Goal: Task Accomplishment & Management: Manage account settings

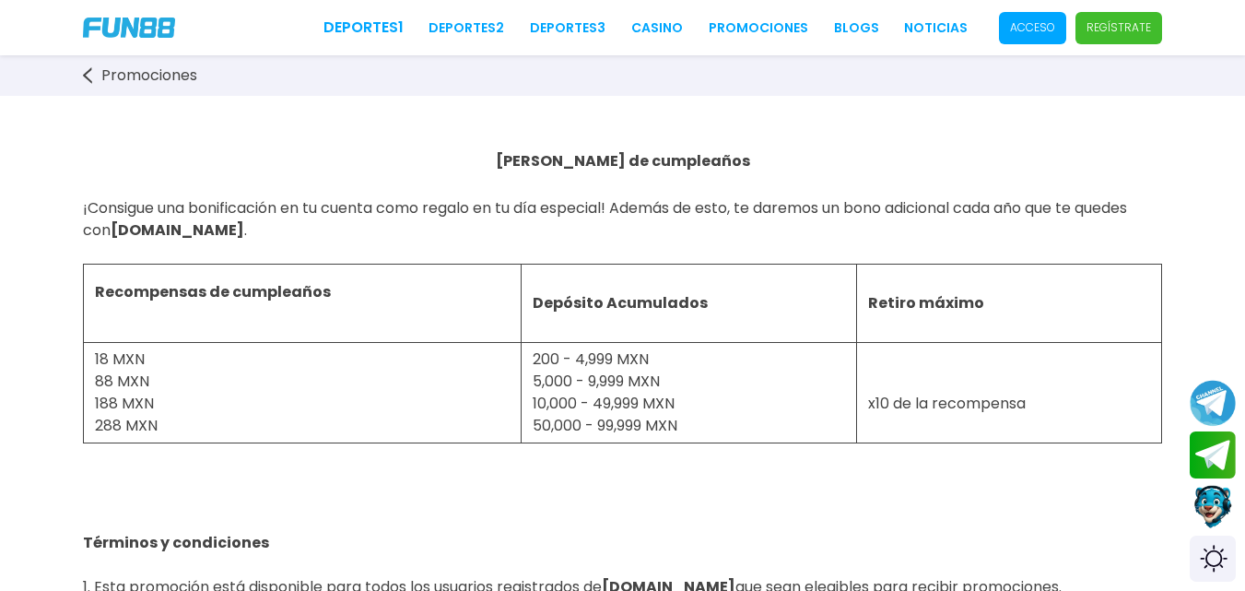
click at [1051, 30] on p "Acceso" at bounding box center [1032, 27] width 45 height 17
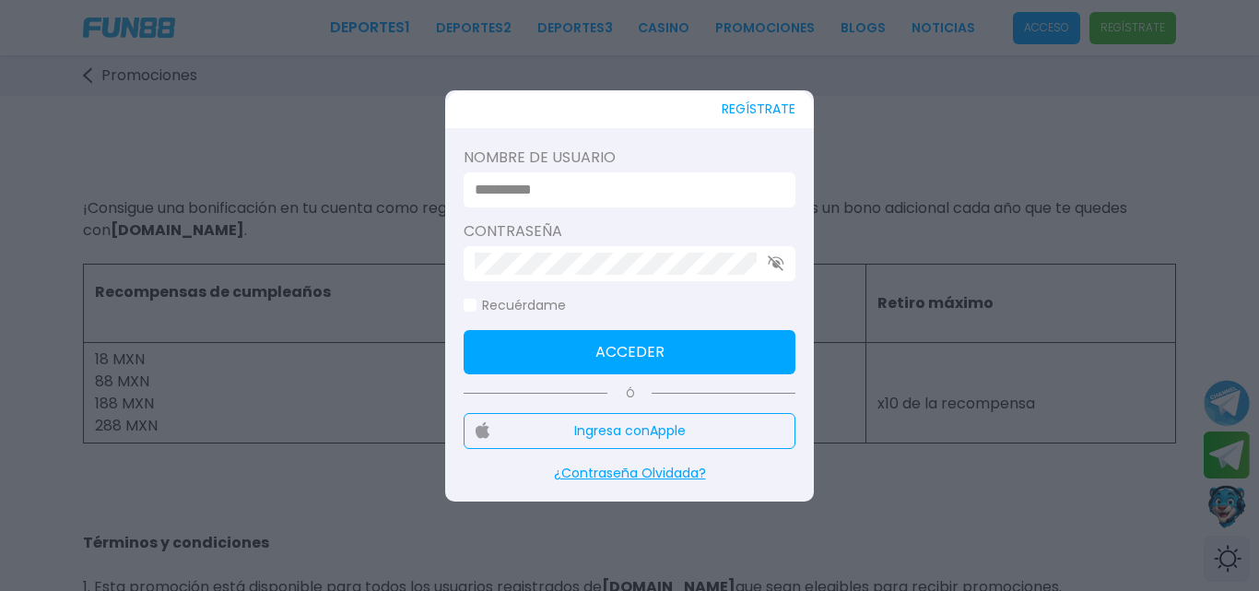
click at [605, 192] on input at bounding box center [624, 190] width 299 height 22
click at [603, 192] on input at bounding box center [624, 190] width 299 height 22
click at [549, 193] on input at bounding box center [624, 190] width 299 height 22
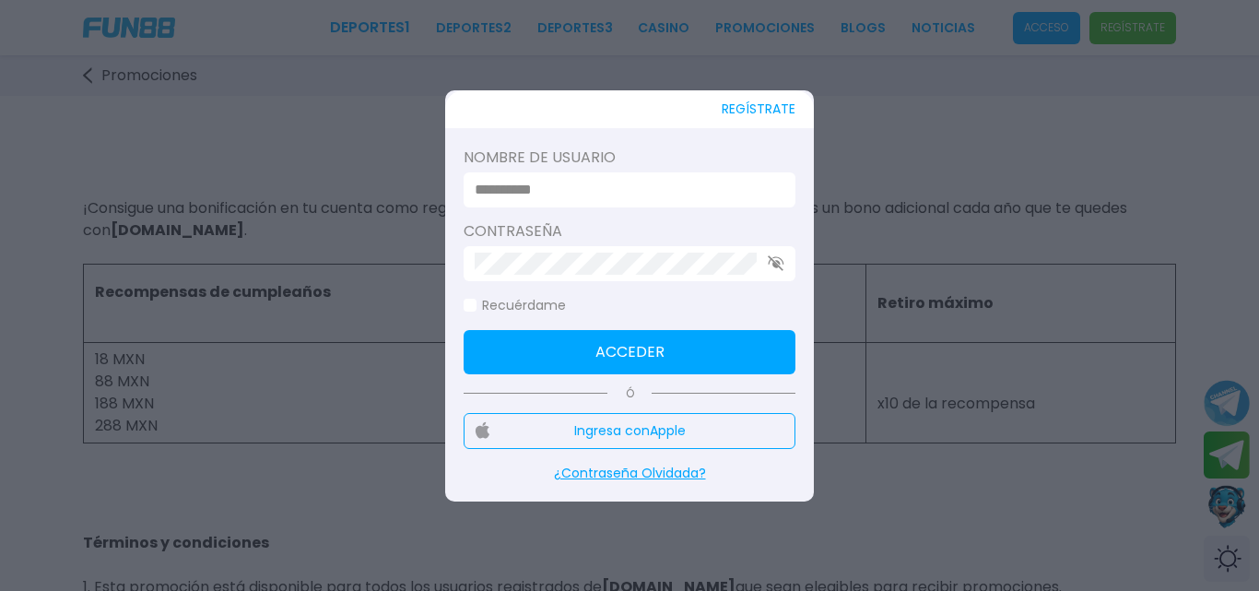
click at [585, 195] on input at bounding box center [624, 190] width 299 height 22
click at [531, 196] on input at bounding box center [624, 190] width 299 height 22
click at [622, 471] on p "¿Contraseña Olvidada?" at bounding box center [630, 473] width 332 height 19
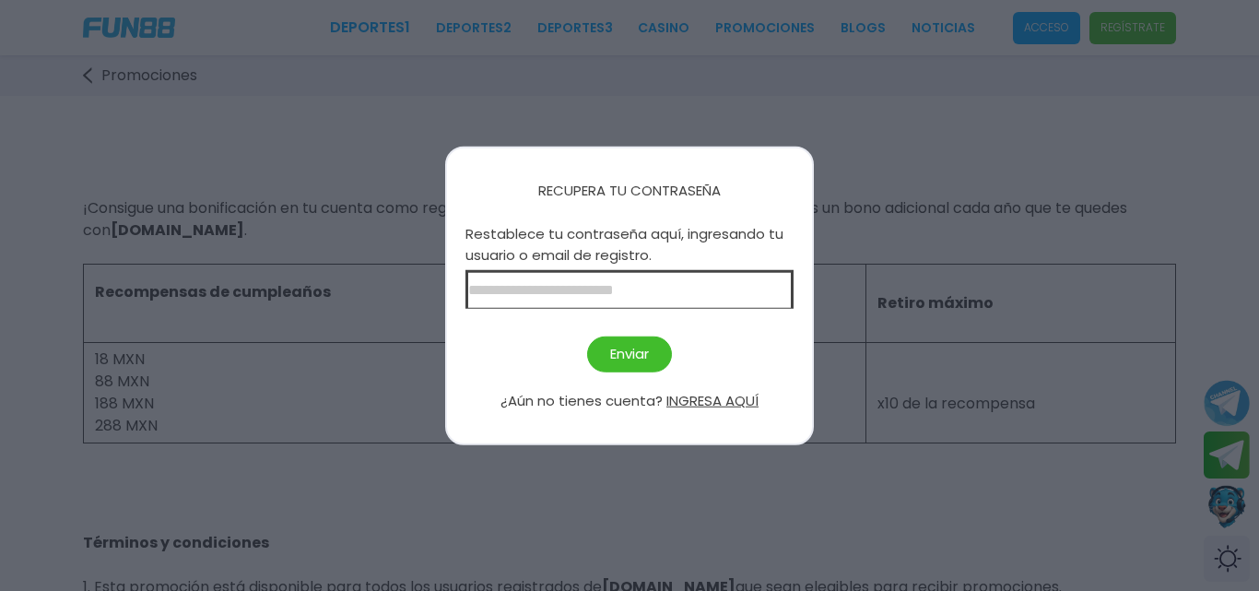
click at [679, 297] on input at bounding box center [630, 289] width 328 height 39
type input "**********"
click at [644, 348] on button "Enviar" at bounding box center [629, 354] width 85 height 36
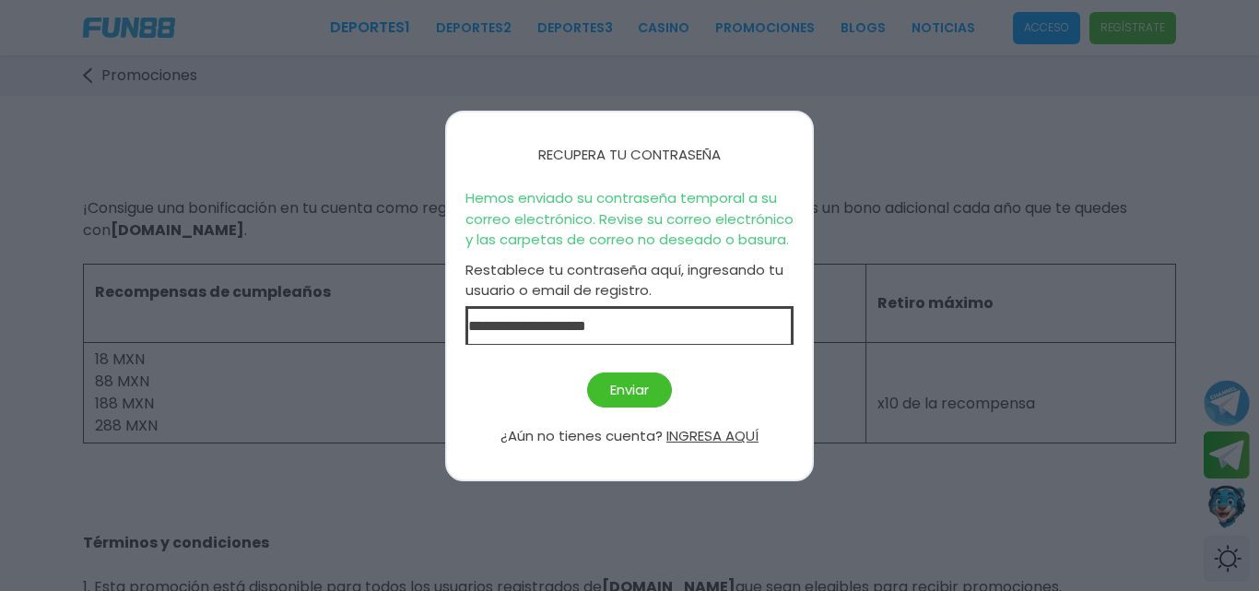
click at [625, 389] on button "Enviar" at bounding box center [629, 390] width 85 height 36
click at [744, 433] on button "INGRESA AQUÍ" at bounding box center [712, 436] width 92 height 21
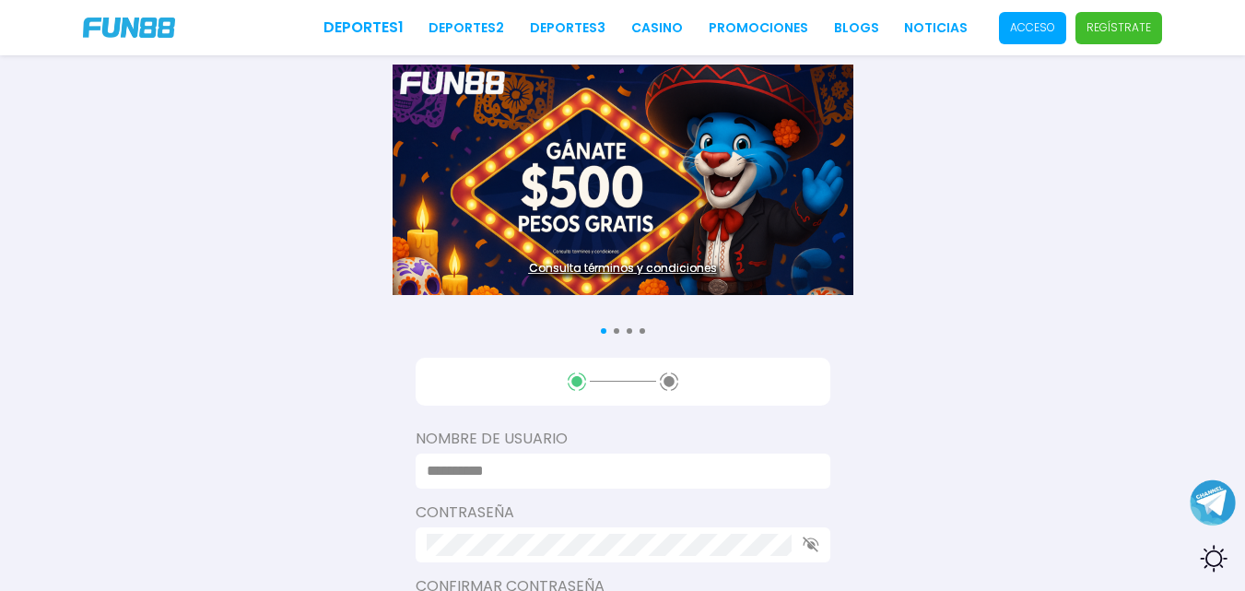
click at [1038, 19] on p "Acceso" at bounding box center [1032, 27] width 45 height 17
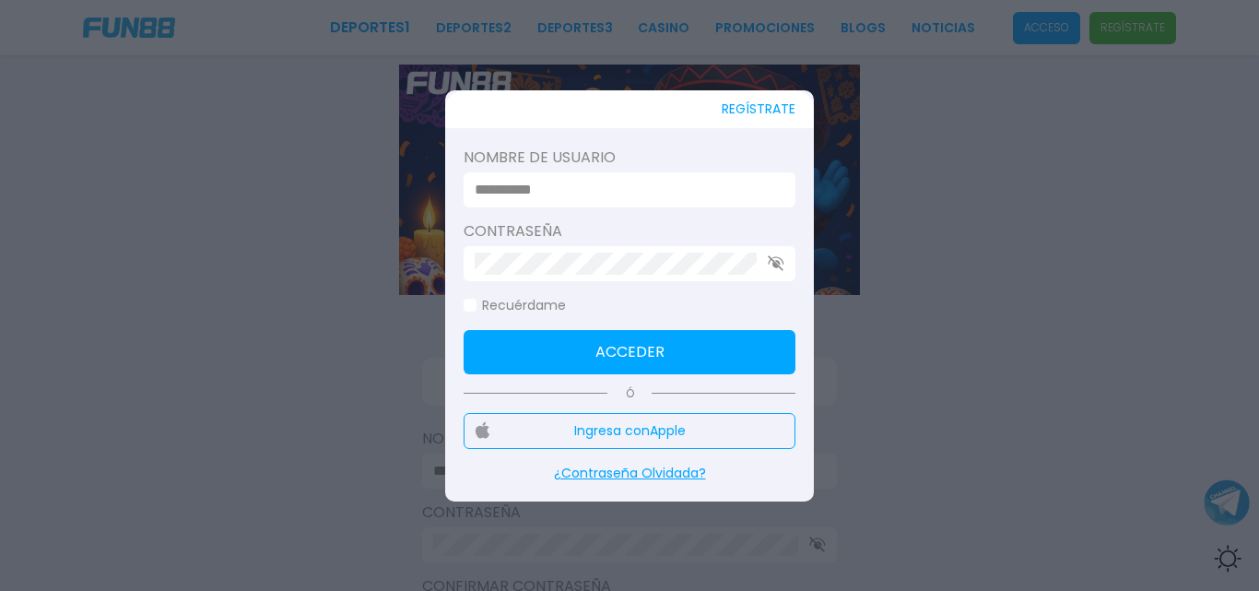
click at [631, 188] on input at bounding box center [624, 190] width 299 height 22
click at [593, 276] on div at bounding box center [630, 263] width 332 height 35
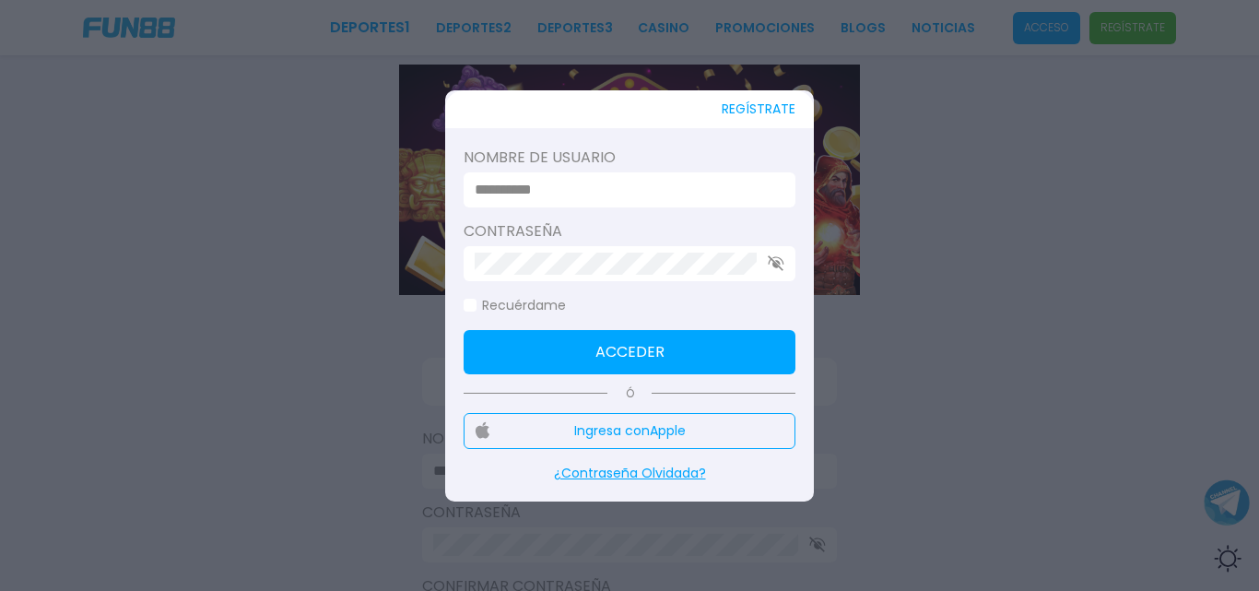
click at [619, 188] on input at bounding box center [624, 190] width 299 height 22
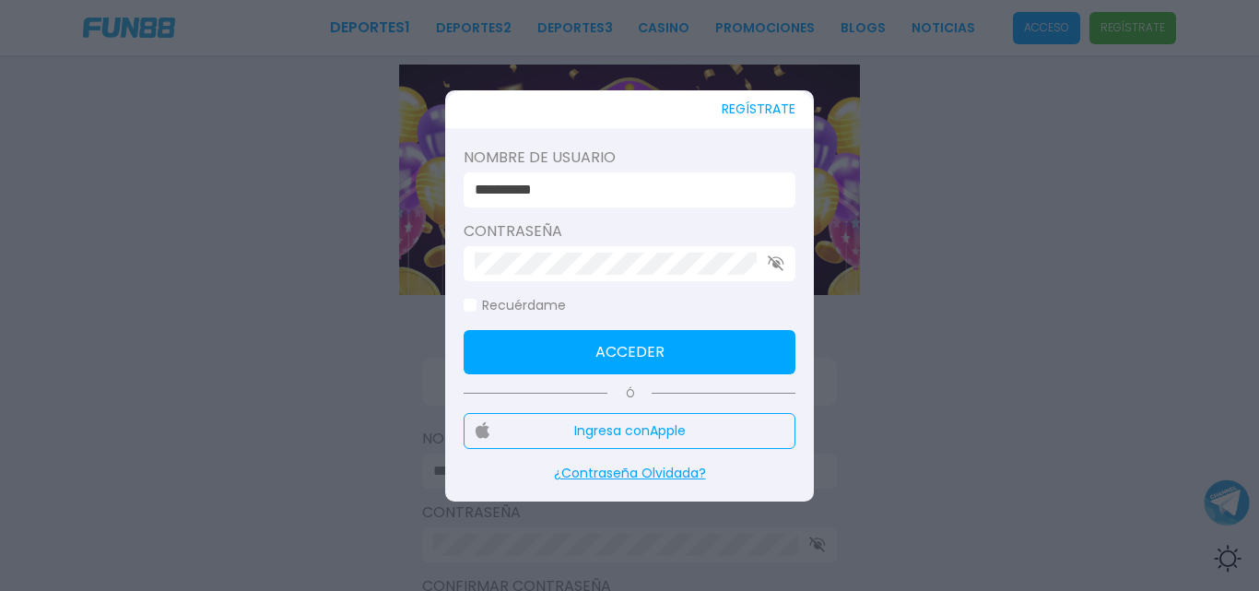
type input "**********"
click button "Acceder" at bounding box center [630, 352] width 332 height 44
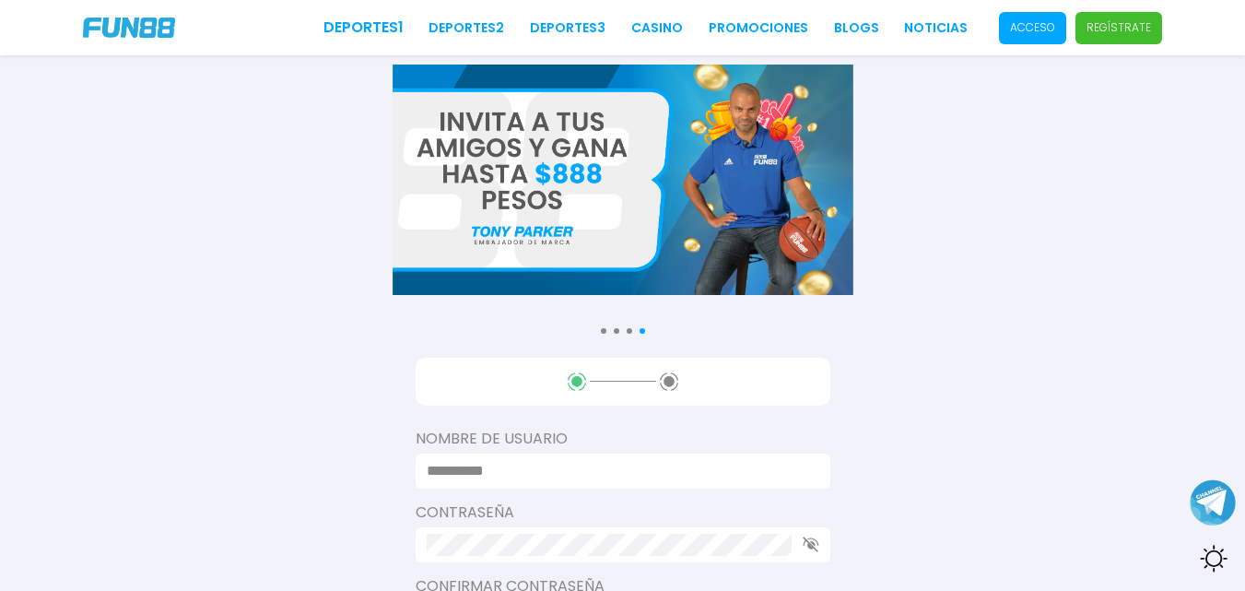
click at [598, 331] on div "Consulta términos y condiciones Consulta términos y condiciones Consulta términ…" at bounding box center [622, 477] width 1245 height 955
drag, startPoint x: 599, startPoint y: 332, endPoint x: 608, endPoint y: 335, distance: 9.6
click at [606, 332] on div "Consulta términos y condiciones Consulta términos y condiciones Consulta términ…" at bounding box center [622, 477] width 1245 height 955
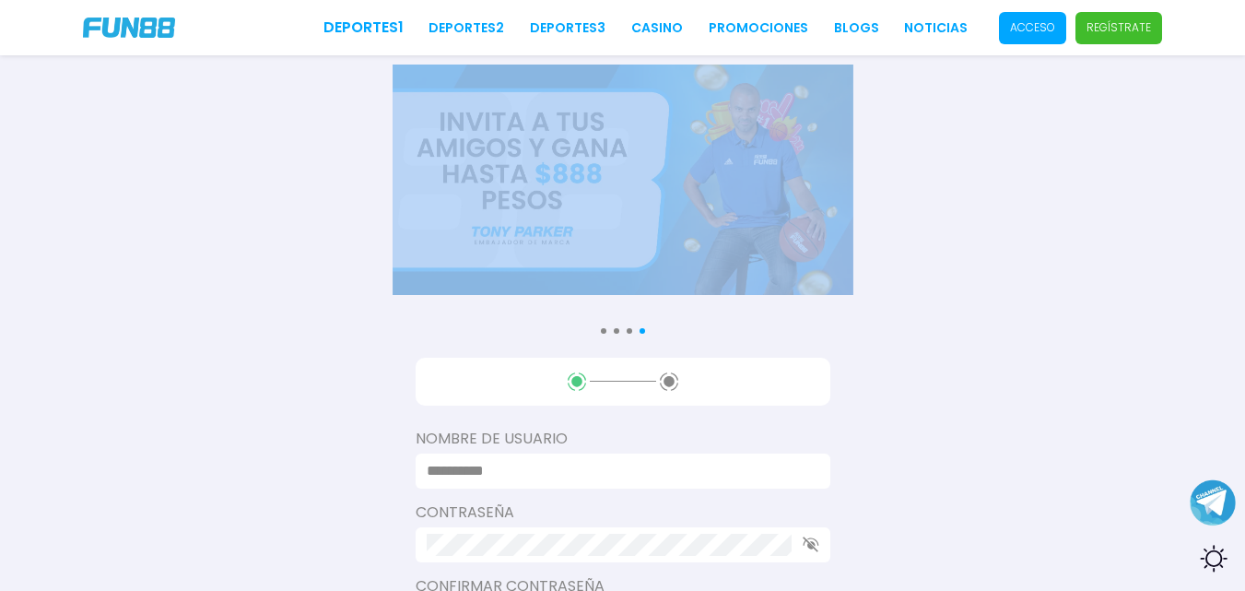
click at [609, 335] on div "Consulta términos y condiciones Consulta términos y condiciones Consulta términ…" at bounding box center [622, 477] width 1245 height 955
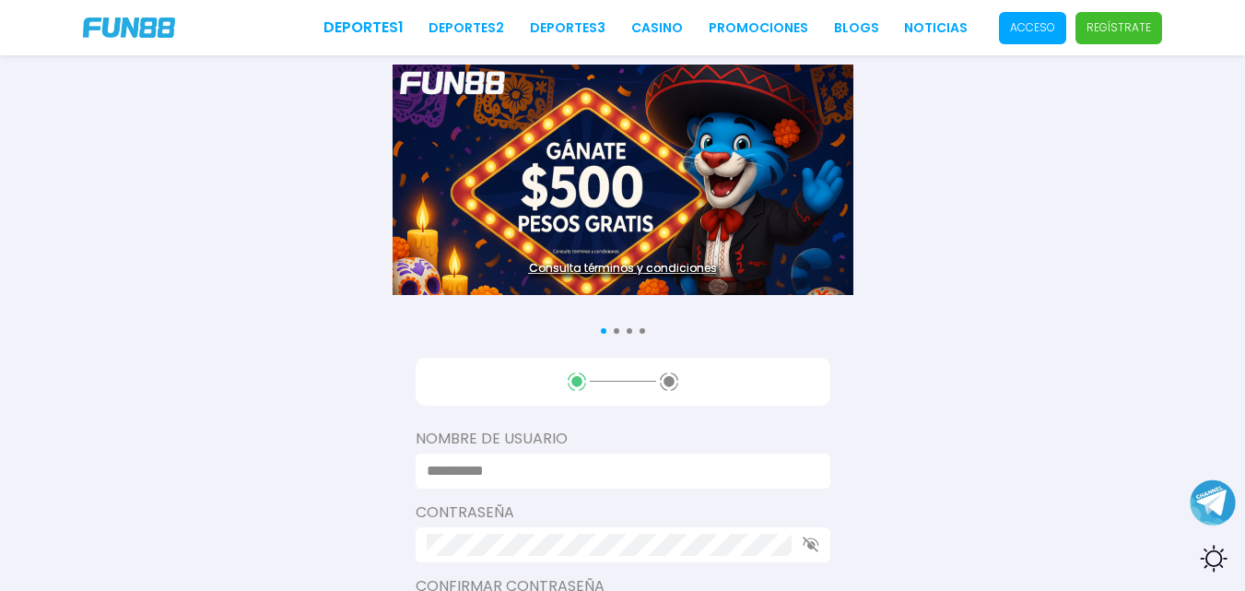
click at [614, 331] on div at bounding box center [617, 331] width 6 height 6
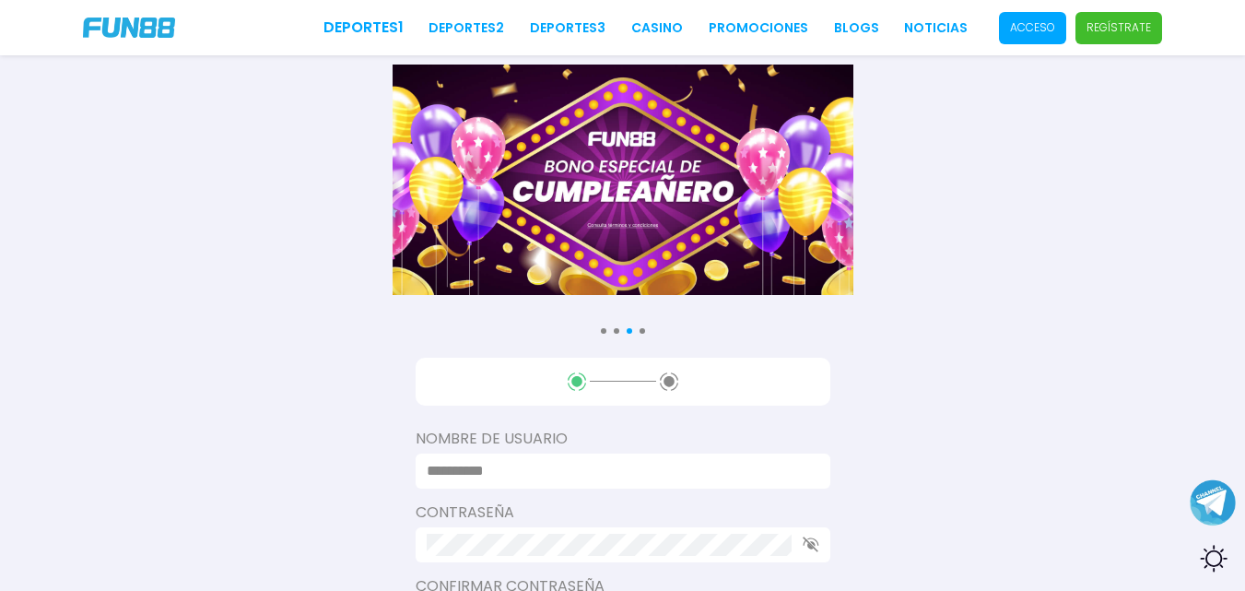
click at [703, 147] on img at bounding box center [623, 180] width 461 height 230
click at [1048, 41] on span "Acceso" at bounding box center [1032, 28] width 67 height 32
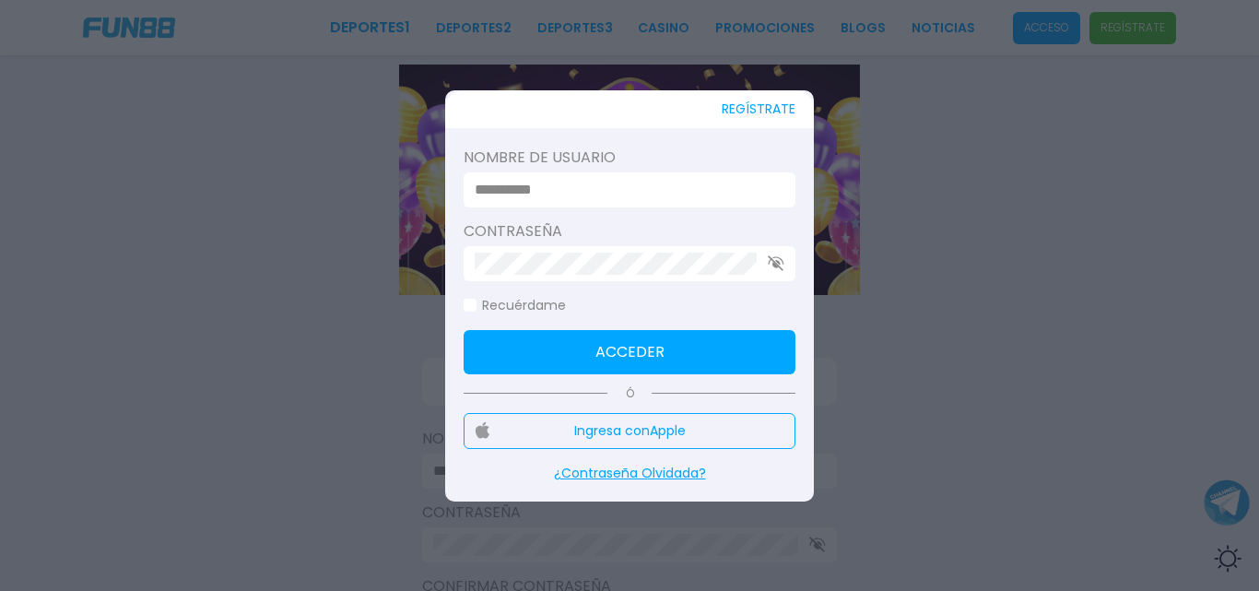
type input "**********"
click at [606, 368] on button "Acceder" at bounding box center [630, 352] width 332 height 44
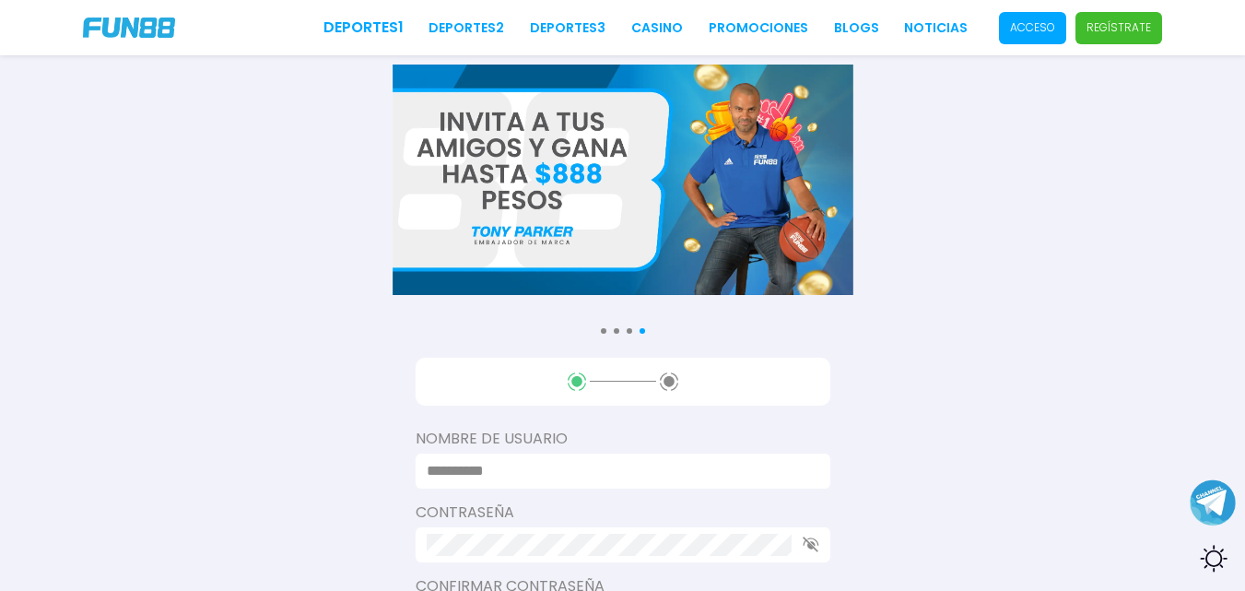
click at [1034, 43] on span "Acceso" at bounding box center [1032, 28] width 67 height 32
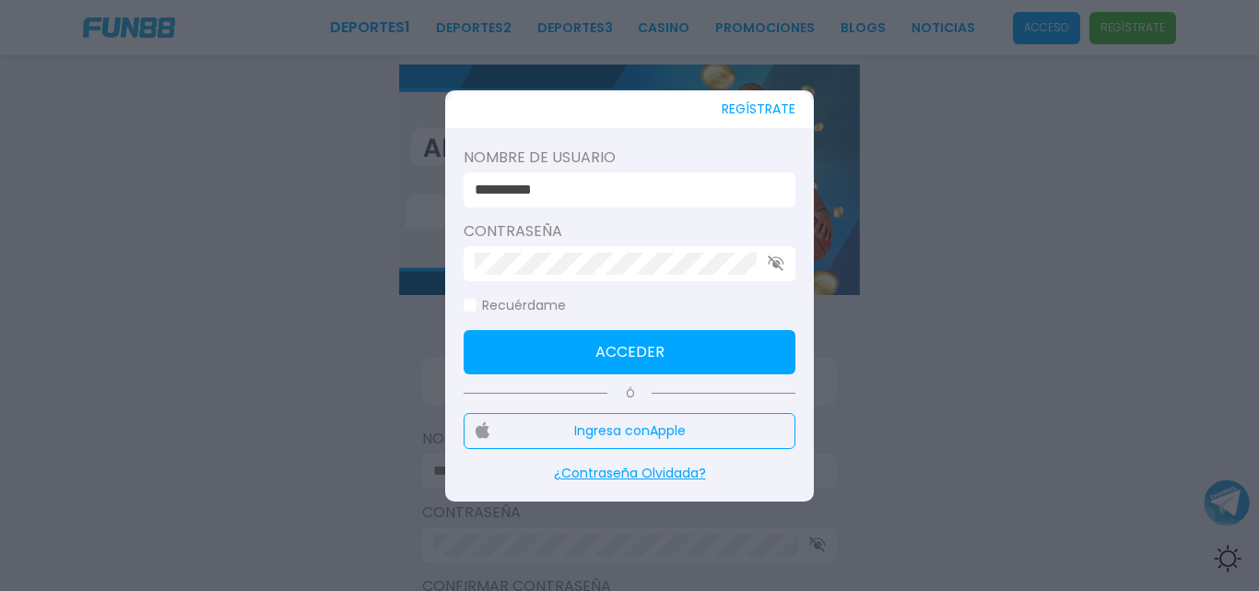
click at [769, 265] on icon "button" at bounding box center [776, 263] width 17 height 16
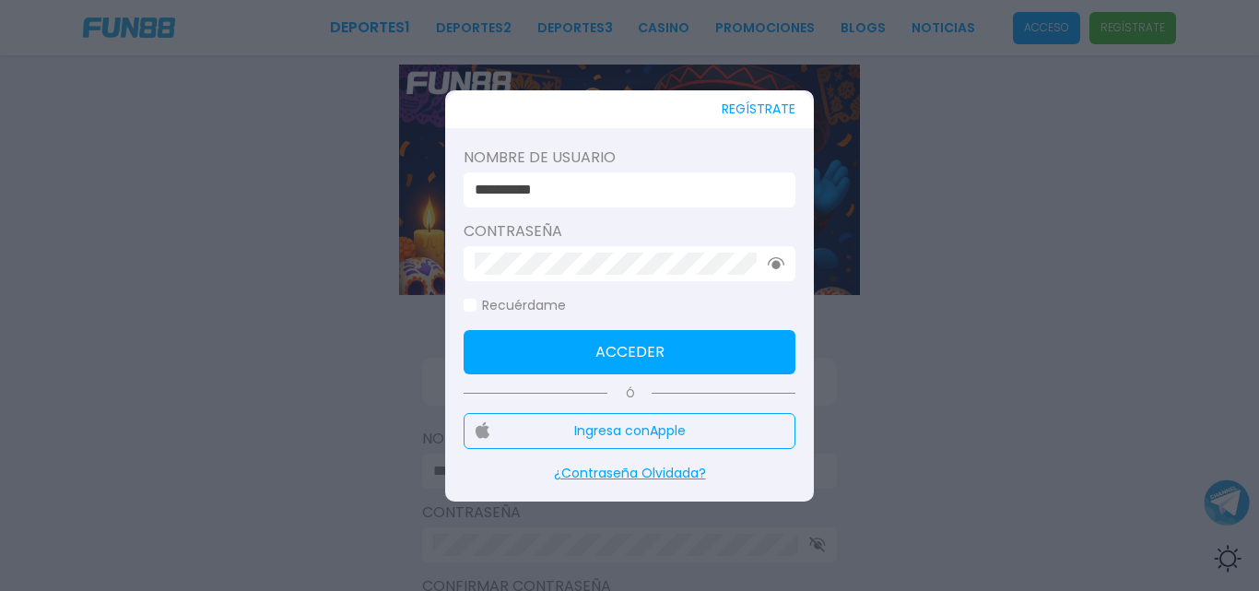
click at [487, 189] on input "**********" at bounding box center [624, 190] width 299 height 22
type input "**********"
click at [552, 341] on button "Acceder" at bounding box center [630, 352] width 332 height 44
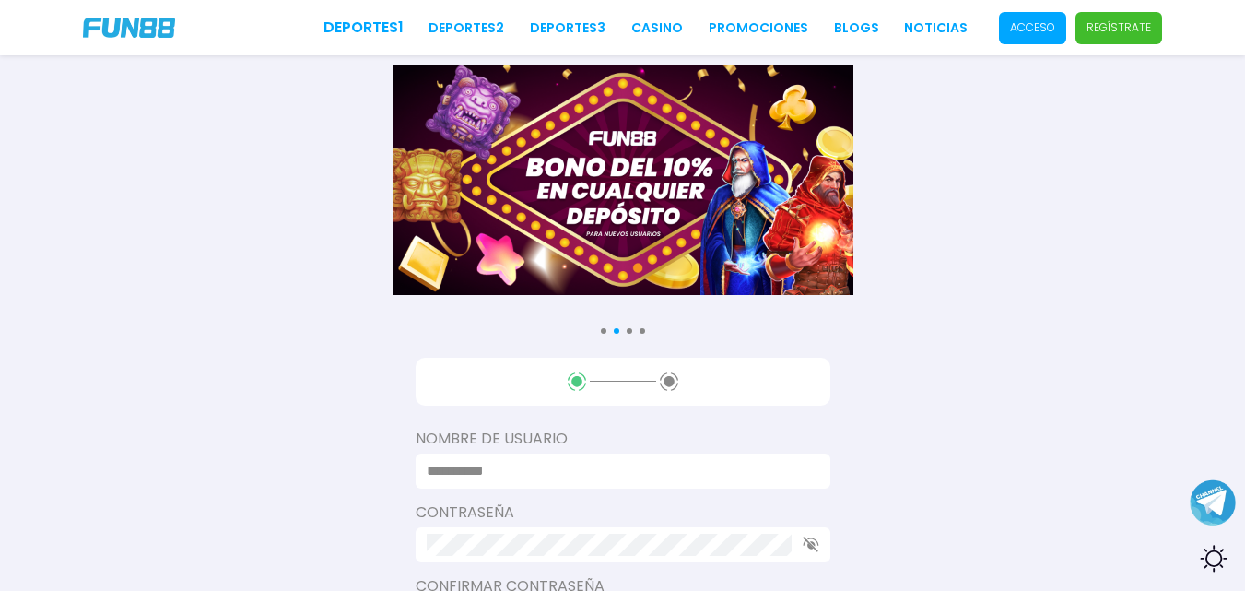
click at [1019, 22] on p "Acceso" at bounding box center [1032, 27] width 45 height 17
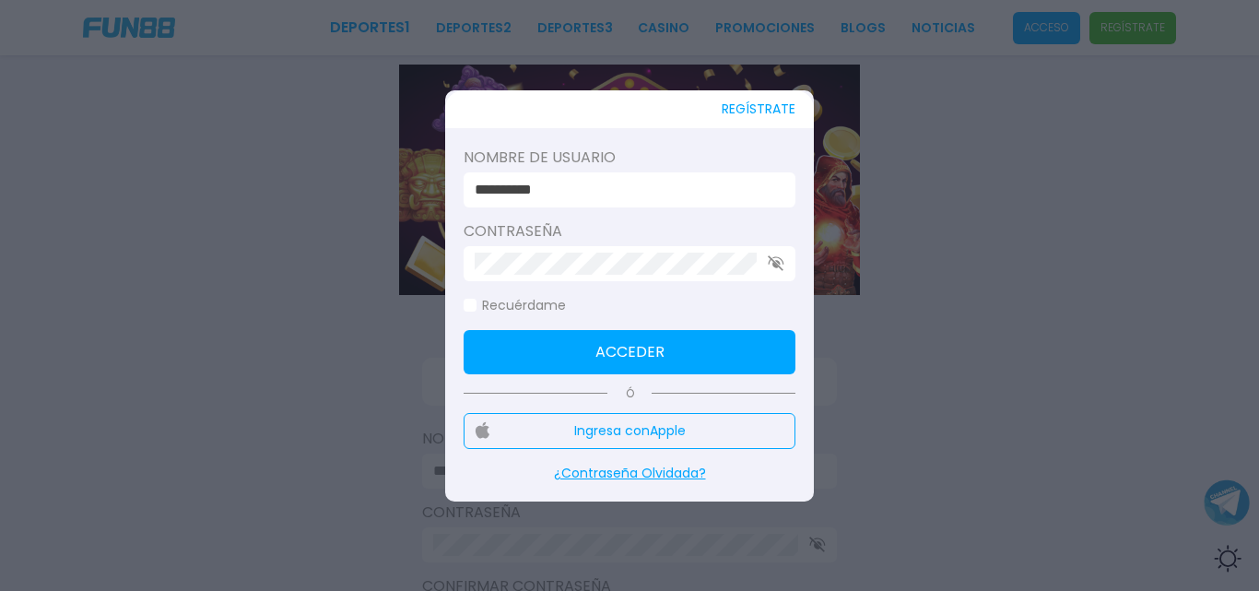
click at [1002, 258] on div at bounding box center [629, 295] width 1259 height 591
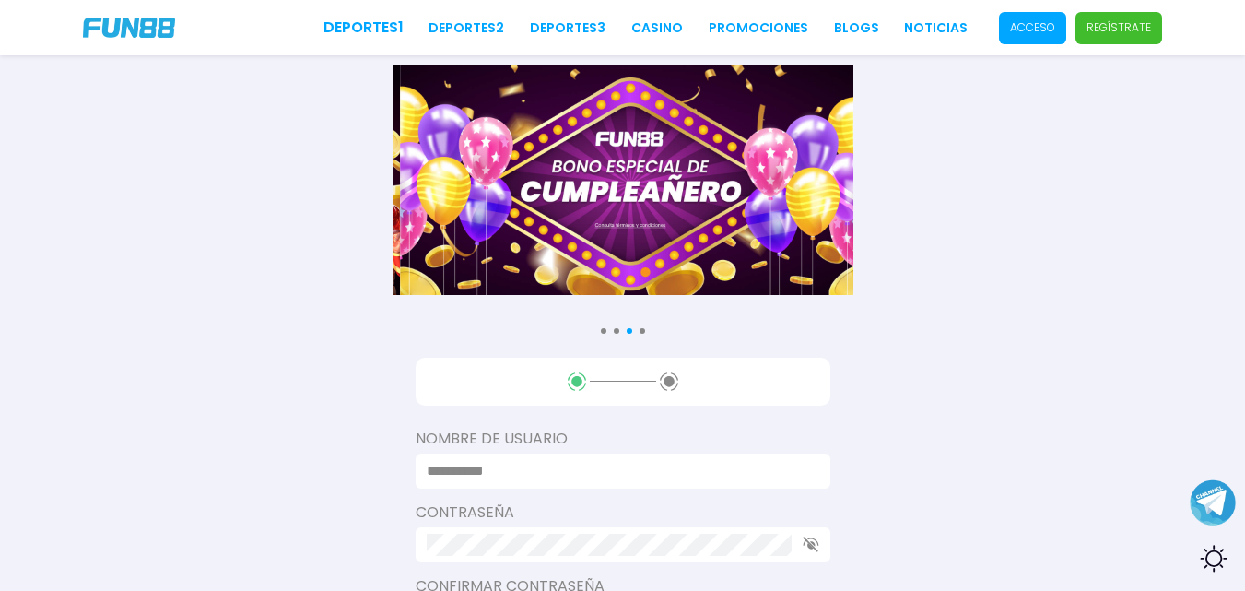
click at [117, 11] on div "Deportes 1 Deportes 2 Deportes 3 CASINO Promociones BLOGS NOTICIAS Acceso Regís…" at bounding box center [622, 27] width 1245 height 55
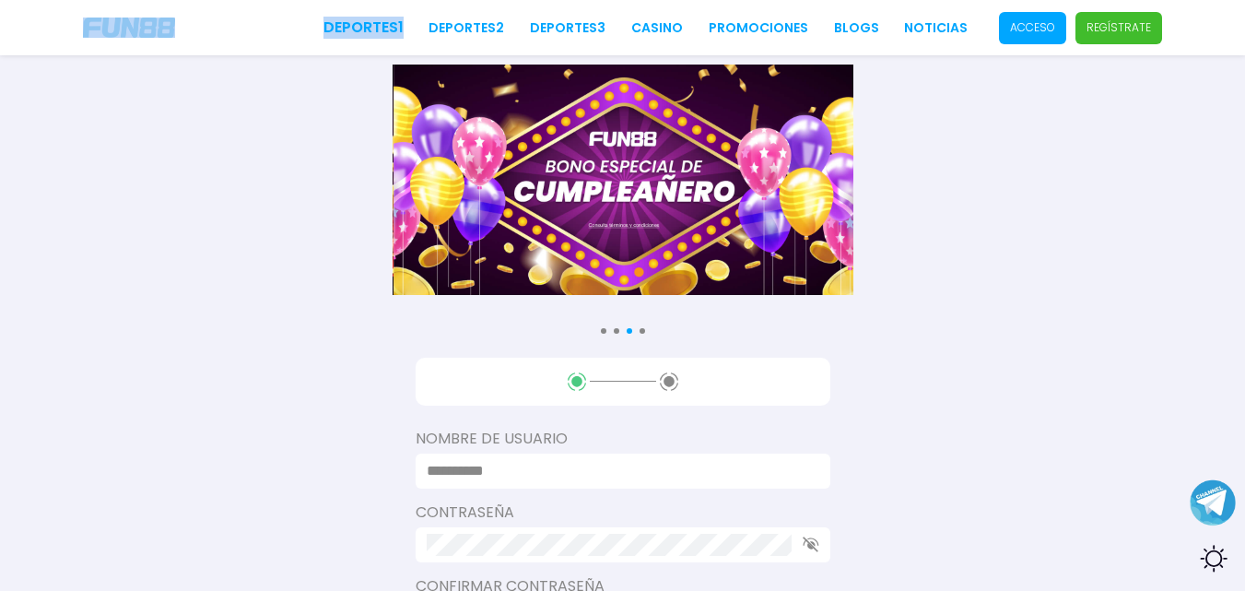
click at [116, 12] on div "Deportes 1 Deportes 2 Deportes 3 CASINO Promociones BLOGS NOTICIAS Acceso Regís…" at bounding box center [622, 27] width 1245 height 55
click at [109, 26] on img at bounding box center [129, 28] width 92 height 20
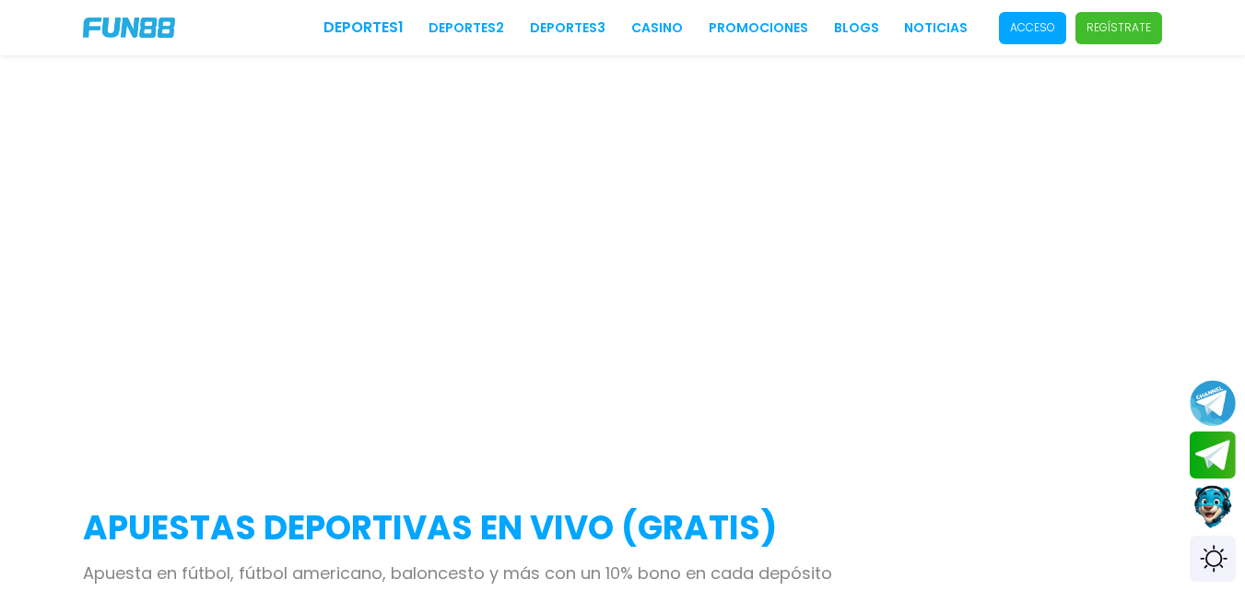
click at [109, 26] on img at bounding box center [129, 28] width 92 height 20
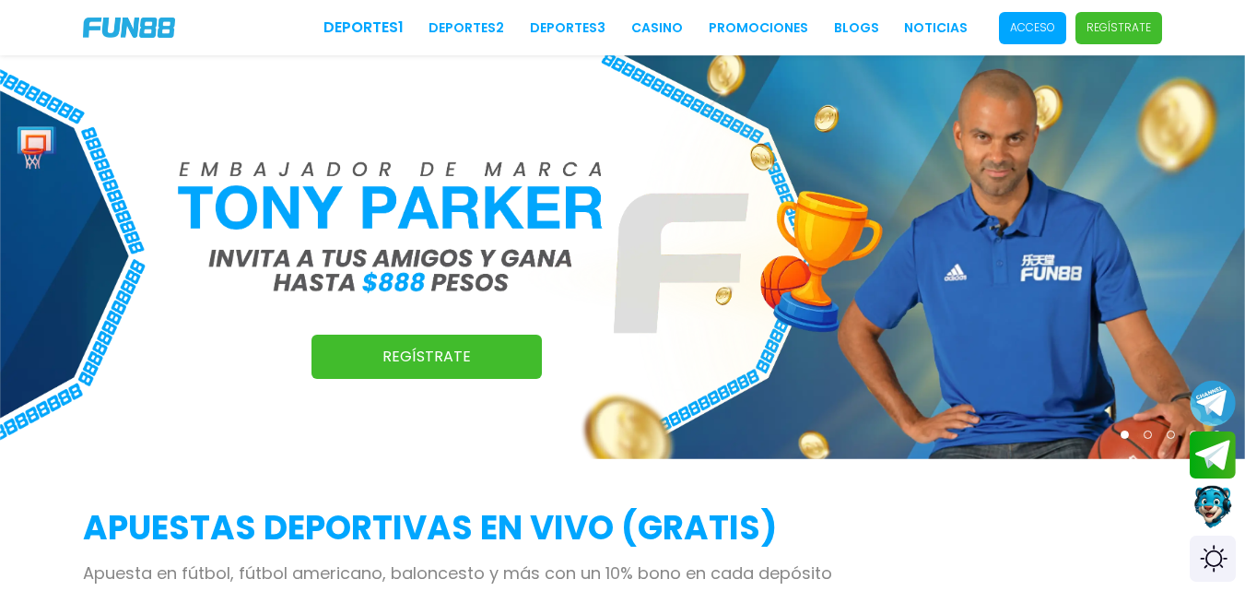
click at [1046, 204] on img at bounding box center [622, 257] width 1245 height 404
click at [1044, 18] on span "Acceso" at bounding box center [1032, 28] width 67 height 32
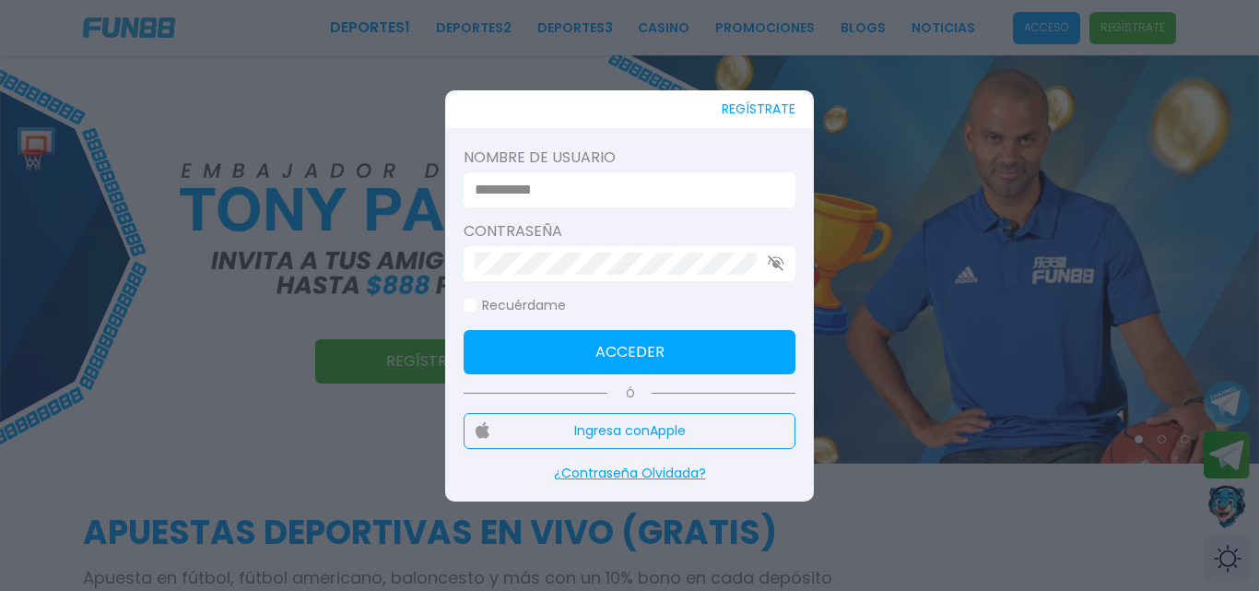
type input "**********"
click at [473, 205] on div "**********" at bounding box center [630, 189] width 332 height 35
click at [591, 181] on input "**********" at bounding box center [624, 190] width 299 height 22
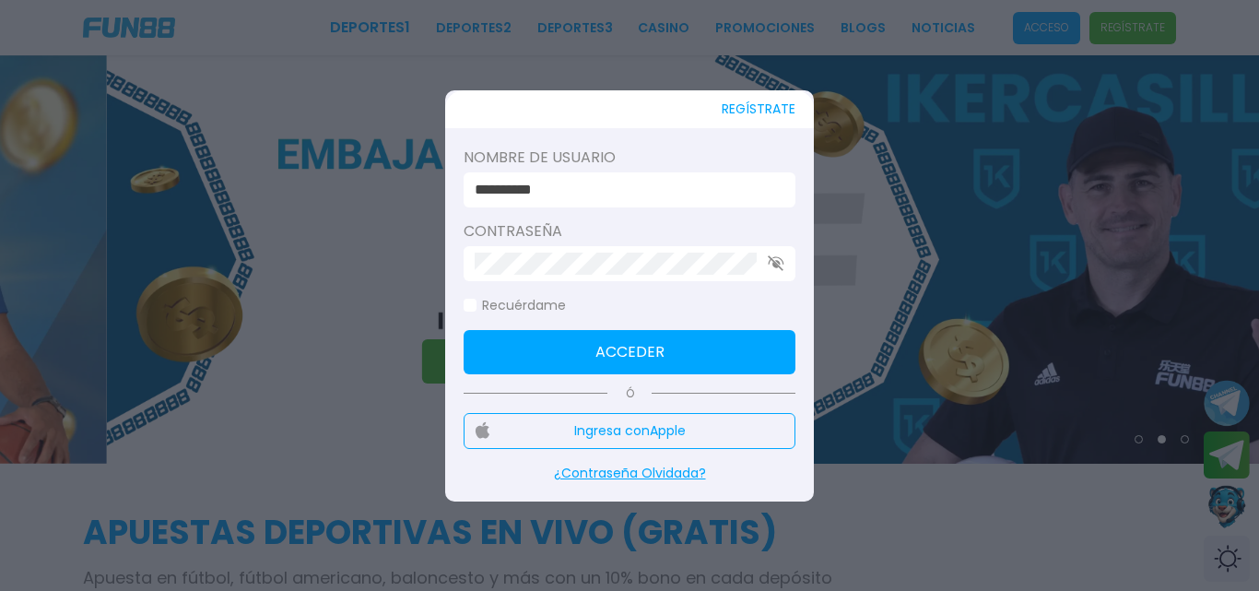
click at [784, 265] on div at bounding box center [630, 263] width 332 height 35
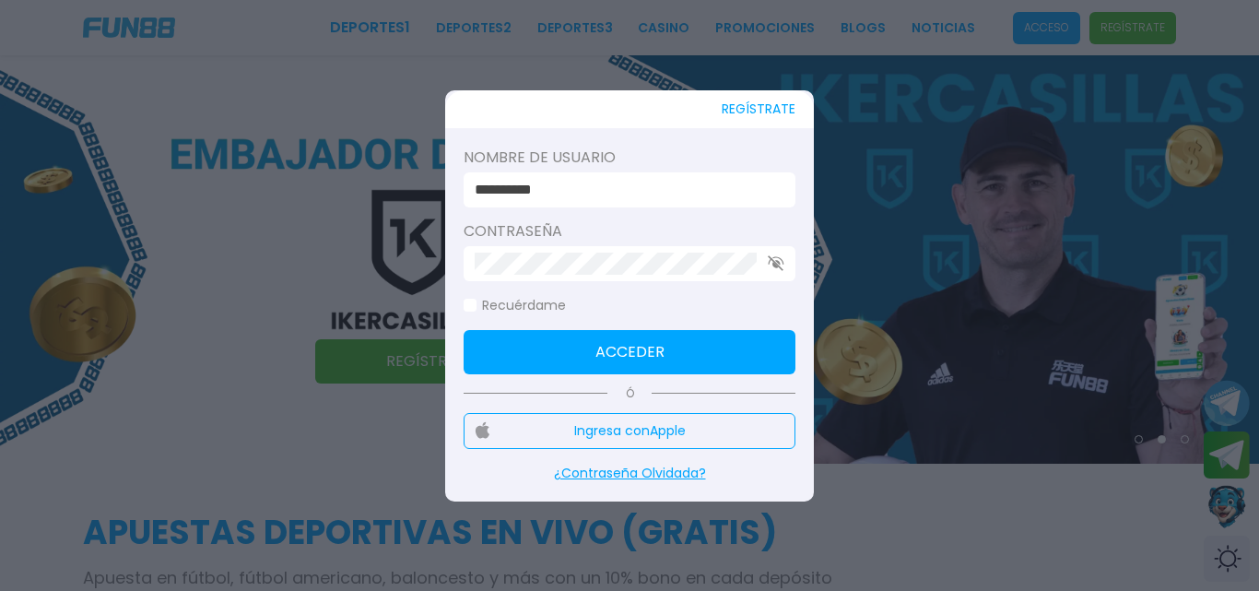
click at [784, 265] on icon "button" at bounding box center [776, 263] width 17 height 16
click at [619, 277] on div at bounding box center [630, 263] width 332 height 35
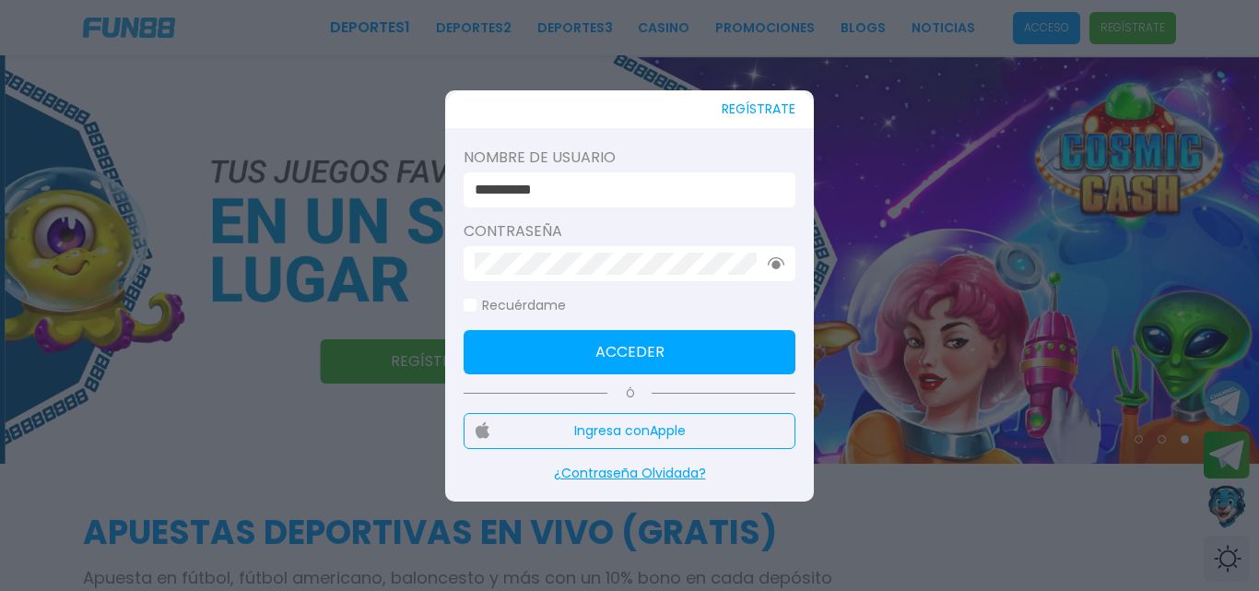
click at [510, 370] on button "Acceder" at bounding box center [630, 352] width 332 height 44
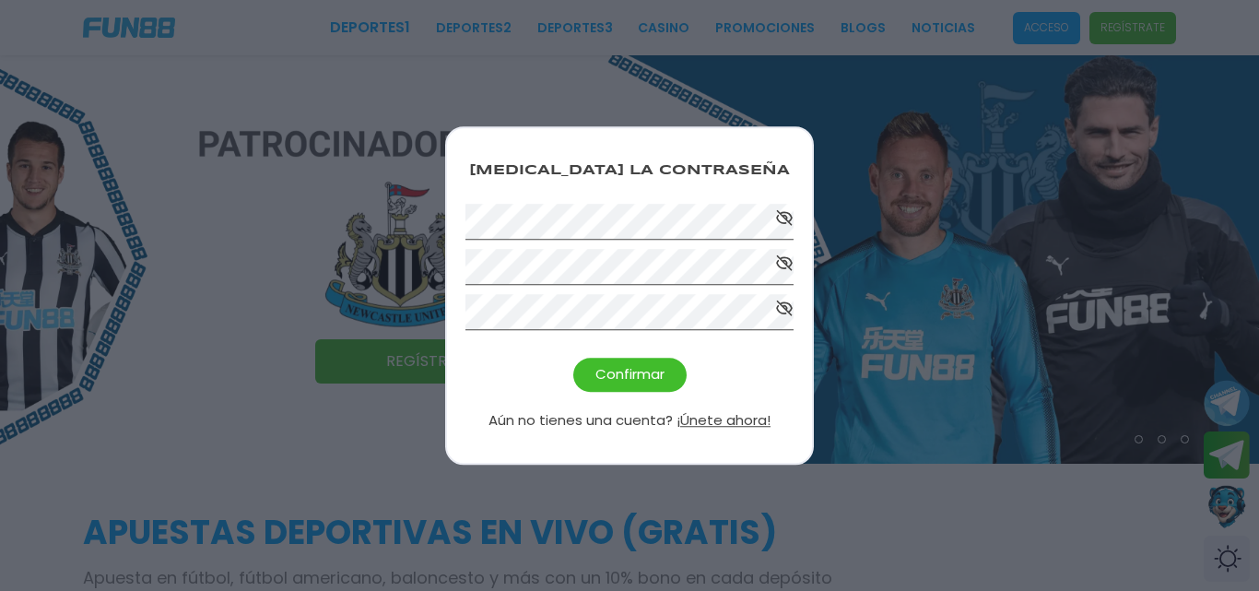
click at [532, 370] on div "Confirmar" at bounding box center [630, 375] width 328 height 34
click at [623, 371] on button "Confirmar" at bounding box center [629, 375] width 113 height 34
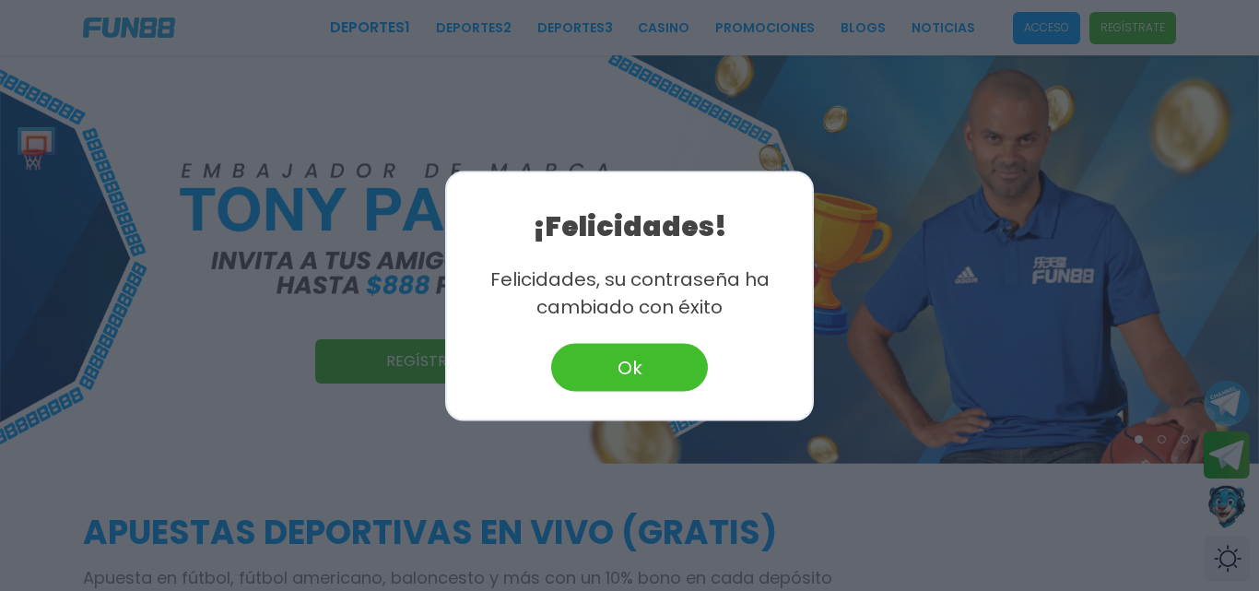
click at [629, 364] on button "Ok" at bounding box center [629, 367] width 157 height 48
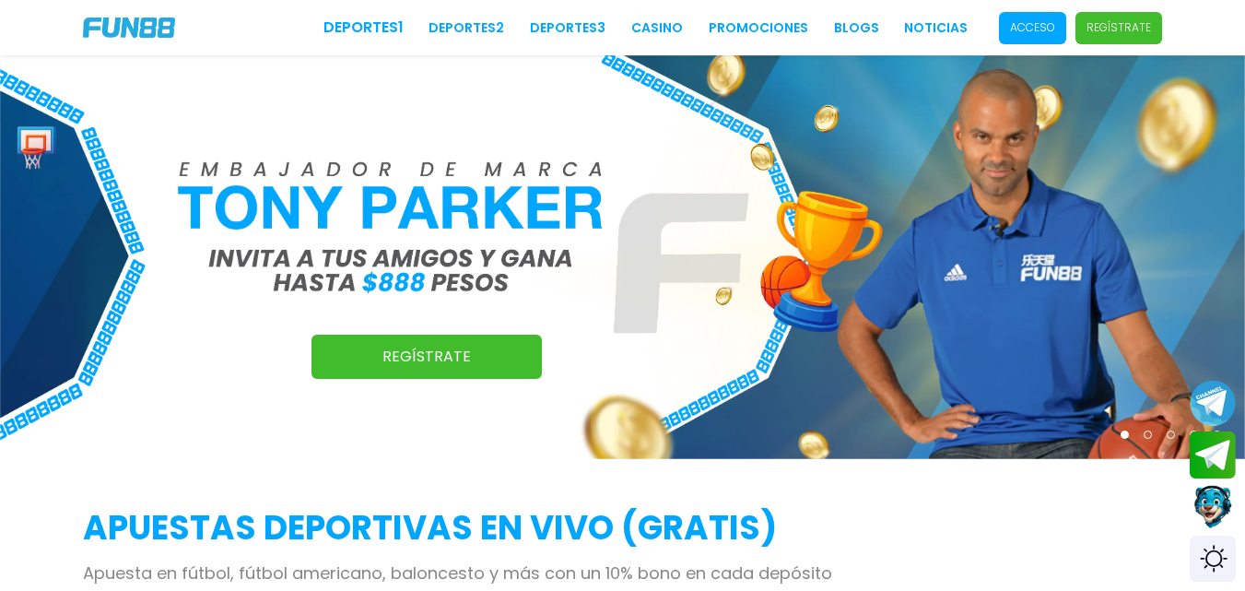
click at [1008, 26] on span "Acceso" at bounding box center [1032, 28] width 67 height 32
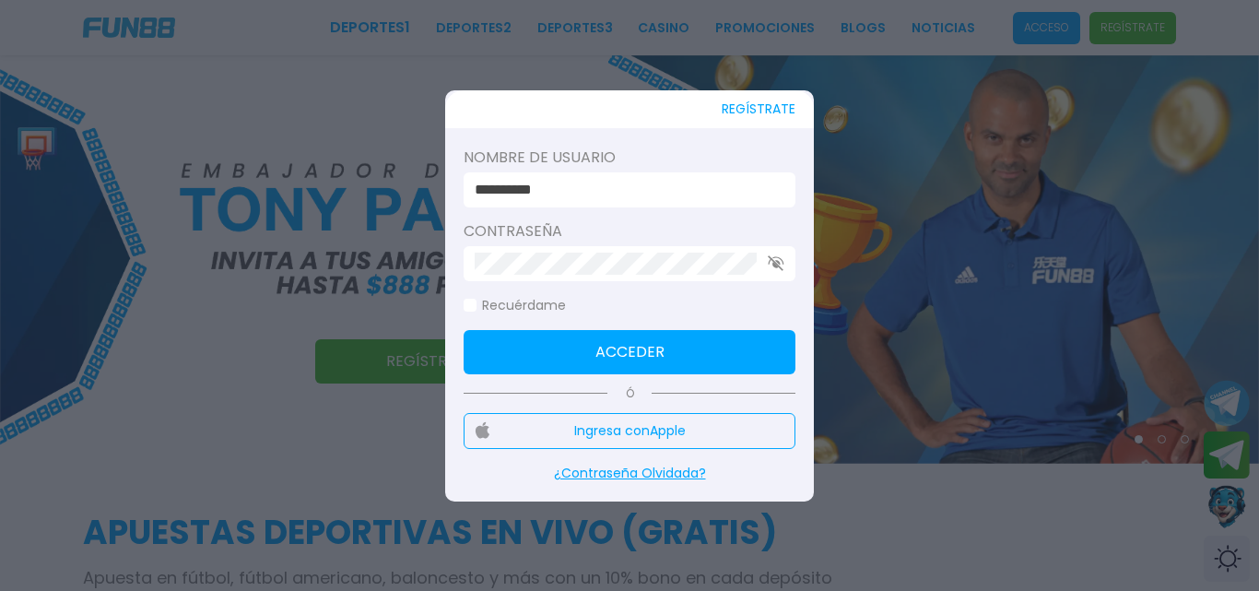
click at [582, 242] on div "Contraseña" at bounding box center [630, 250] width 332 height 61
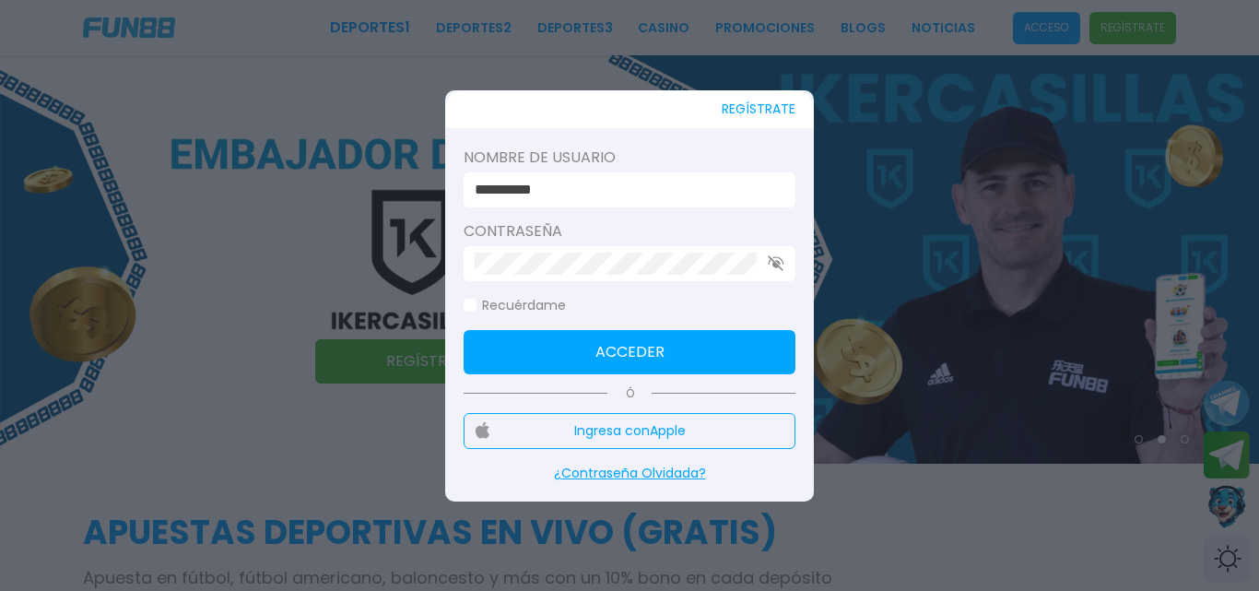
click at [773, 275] on div at bounding box center [630, 263] width 332 height 35
click at [784, 261] on div at bounding box center [630, 263] width 332 height 35
click at [780, 260] on icon "button" at bounding box center [776, 263] width 17 height 16
click at [695, 352] on button "Acceder" at bounding box center [630, 352] width 332 height 44
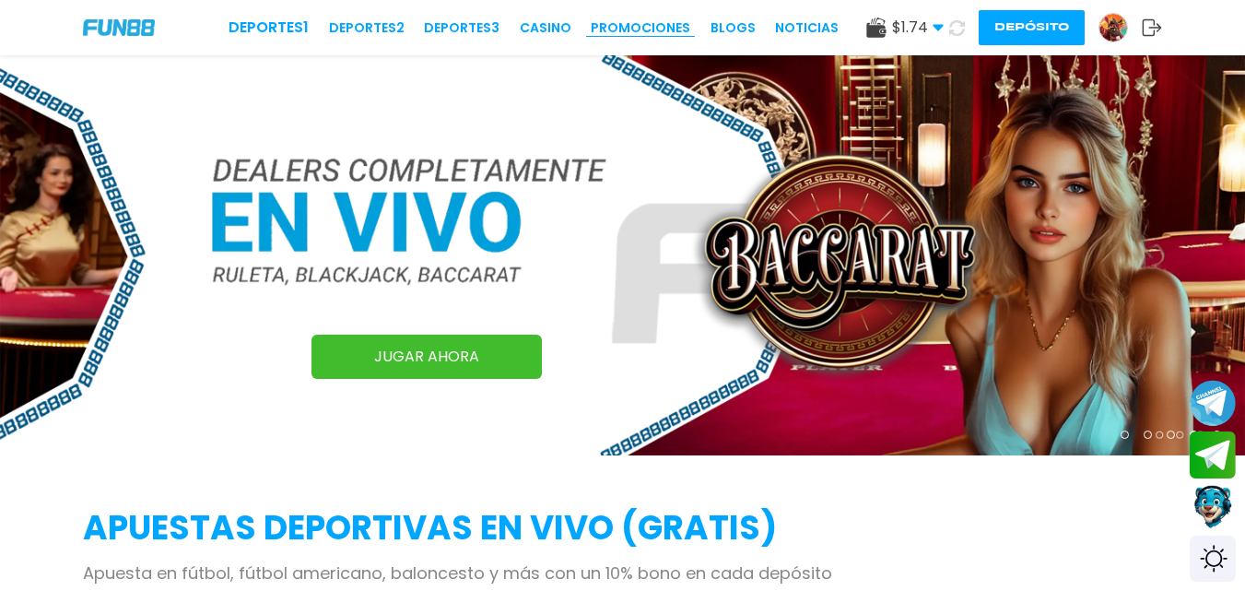
click at [625, 25] on link "Promociones" at bounding box center [641, 27] width 100 height 19
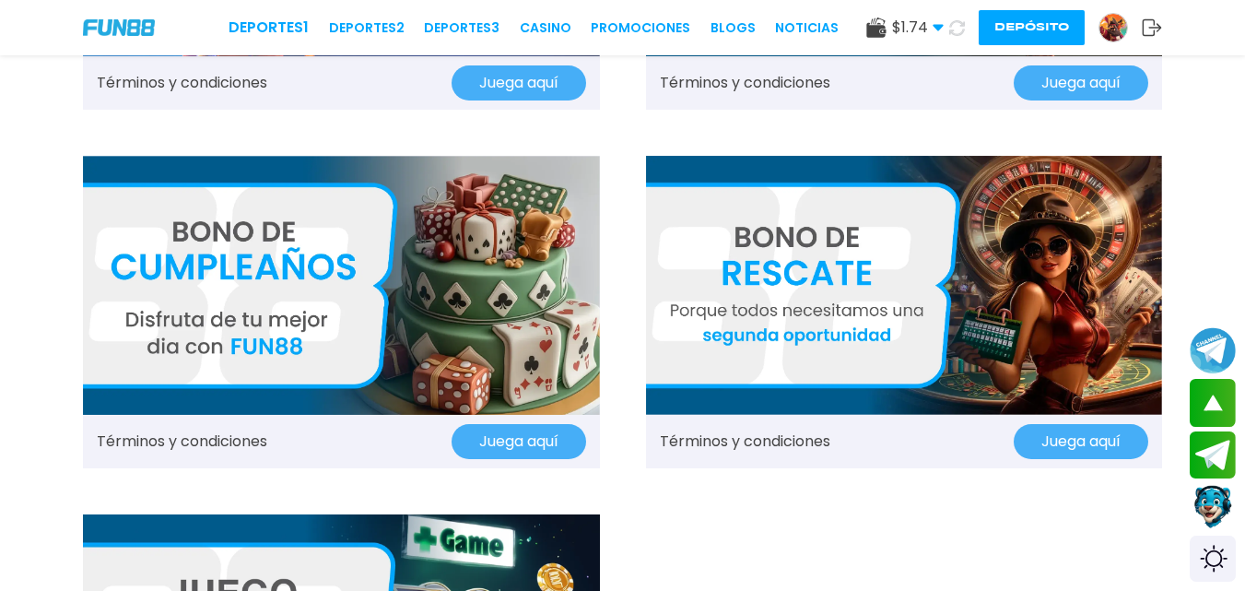
scroll to position [1751, 0]
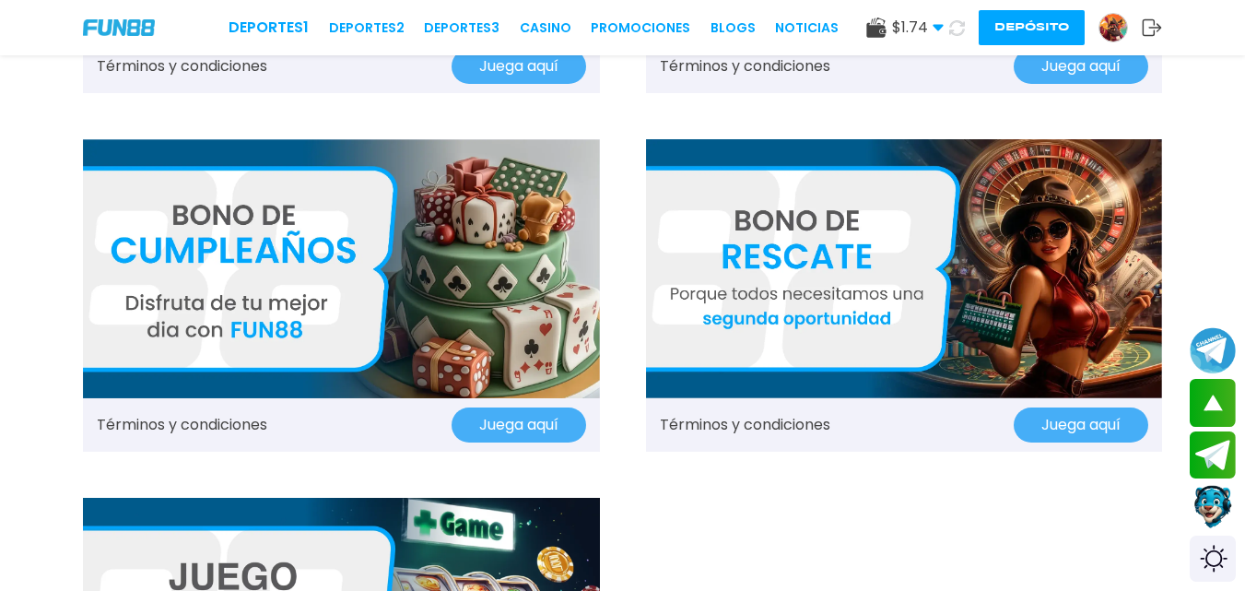
click at [473, 331] on img at bounding box center [341, 268] width 517 height 258
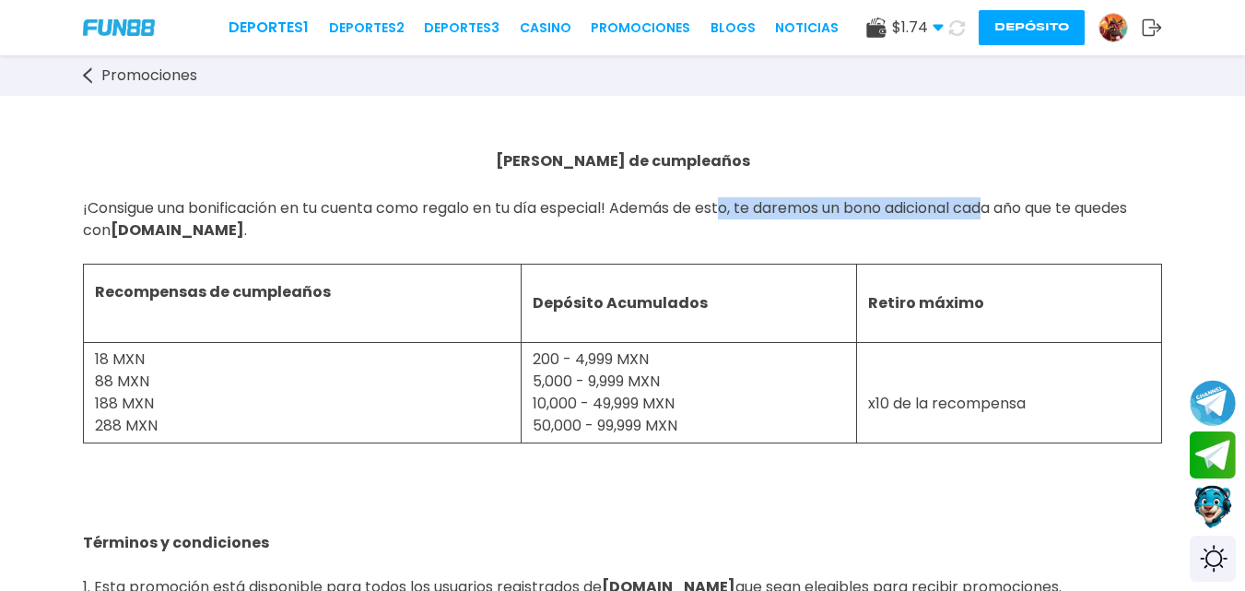
drag, startPoint x: 738, startPoint y: 202, endPoint x: 1013, endPoint y: 204, distance: 274.7
click at [1011, 204] on span "¡Consigue una bonificación en tu cuenta como regalo en tu día especial! Además …" at bounding box center [605, 229] width 1044 height 65
click at [1056, 198] on span "¡Consigue una bonificación en tu cuenta como regalo en tu día especial! Además …" at bounding box center [605, 229] width 1044 height 65
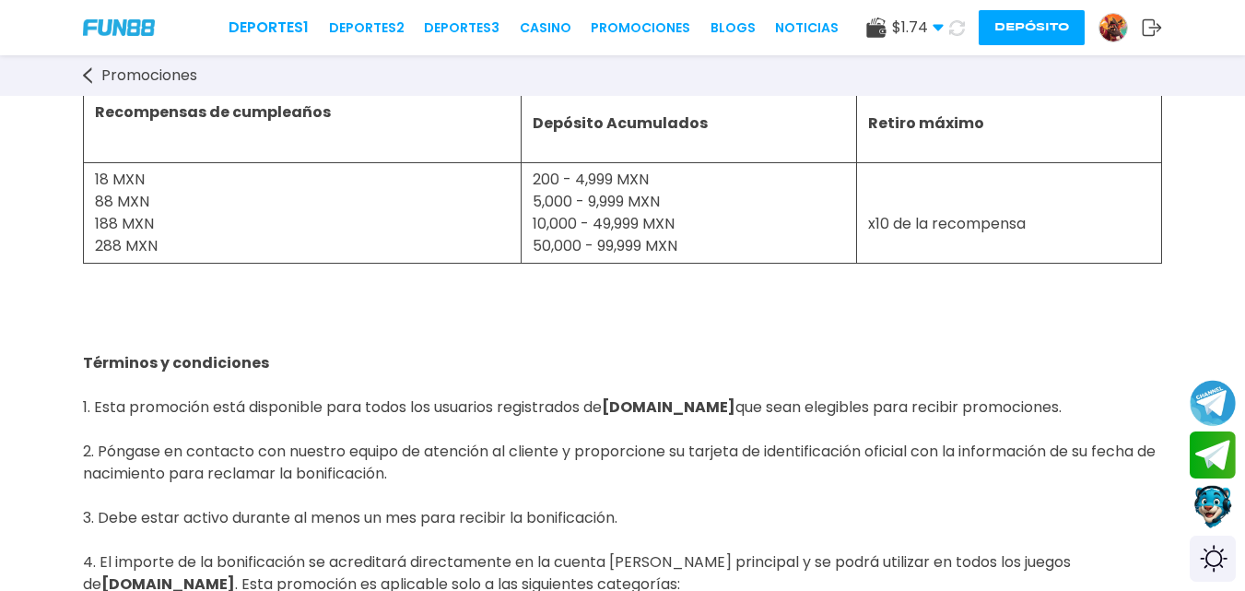
scroll to position [184, 0]
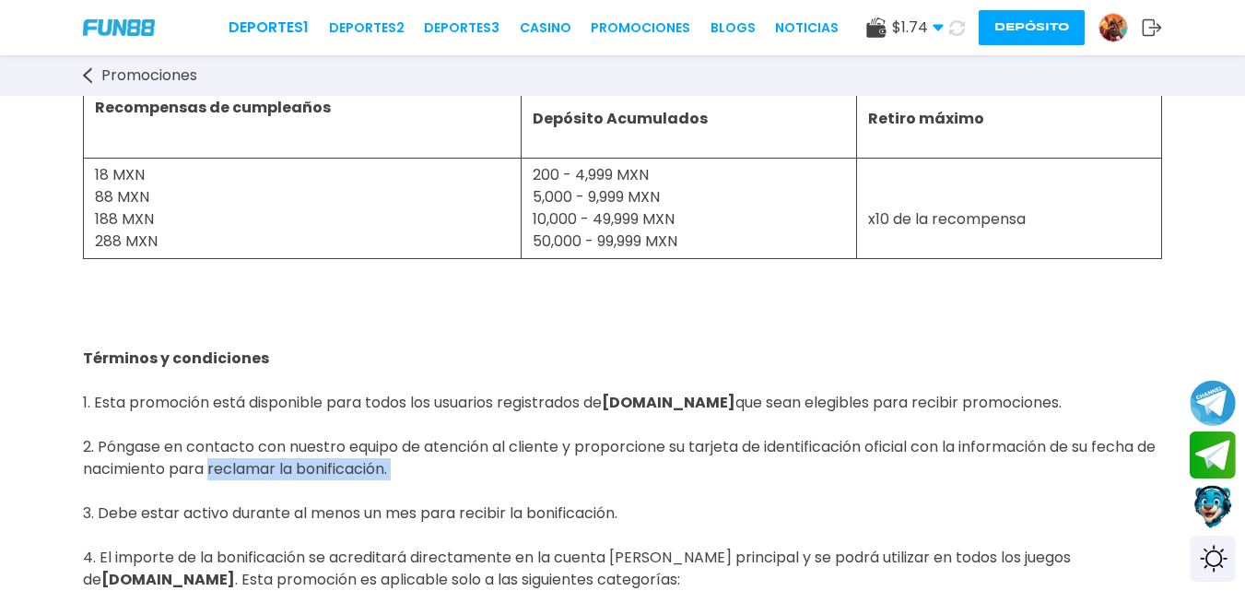
drag, startPoint x: 227, startPoint y: 474, endPoint x: 351, endPoint y: 489, distance: 125.4
click at [351, 489] on p "Términos y condiciones 1. Esta promoción está disponible para todos los usuario…" at bounding box center [622, 436] width 1079 height 354
click at [388, 479] on p "Términos y condiciones 1. Esta promoción está disponible para todos los usuario…" at bounding box center [622, 436] width 1079 height 354
click at [313, 509] on span "Términos y condiciones 1. Esta promoción está disponible para todos los usuario…" at bounding box center [619, 480] width 1073 height 265
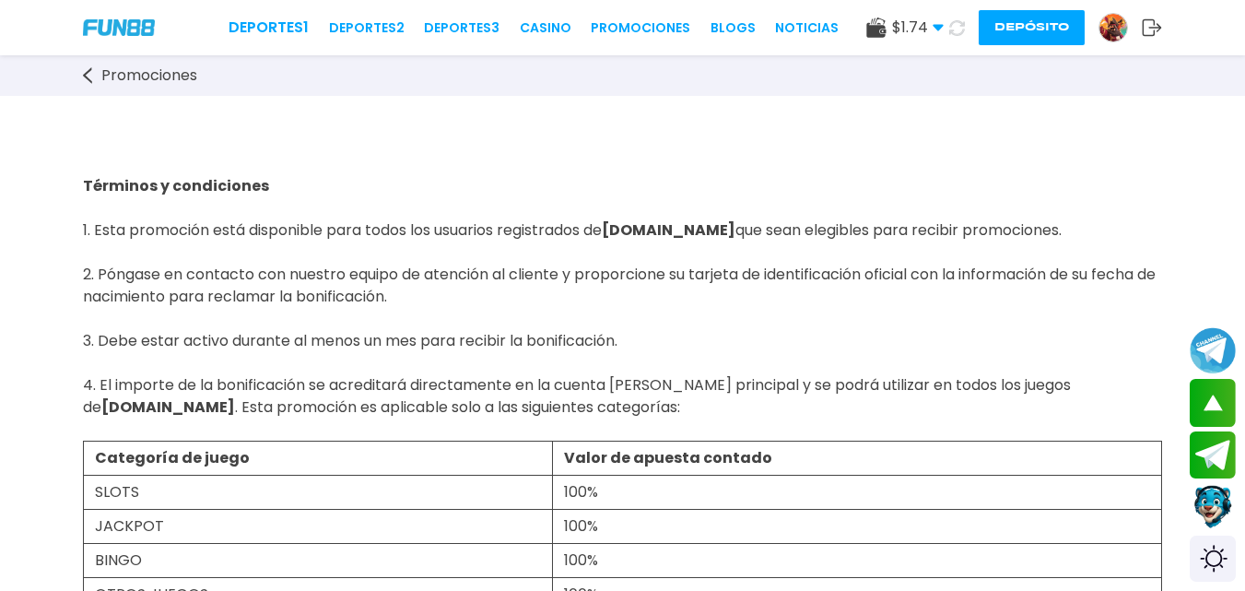
scroll to position [369, 0]
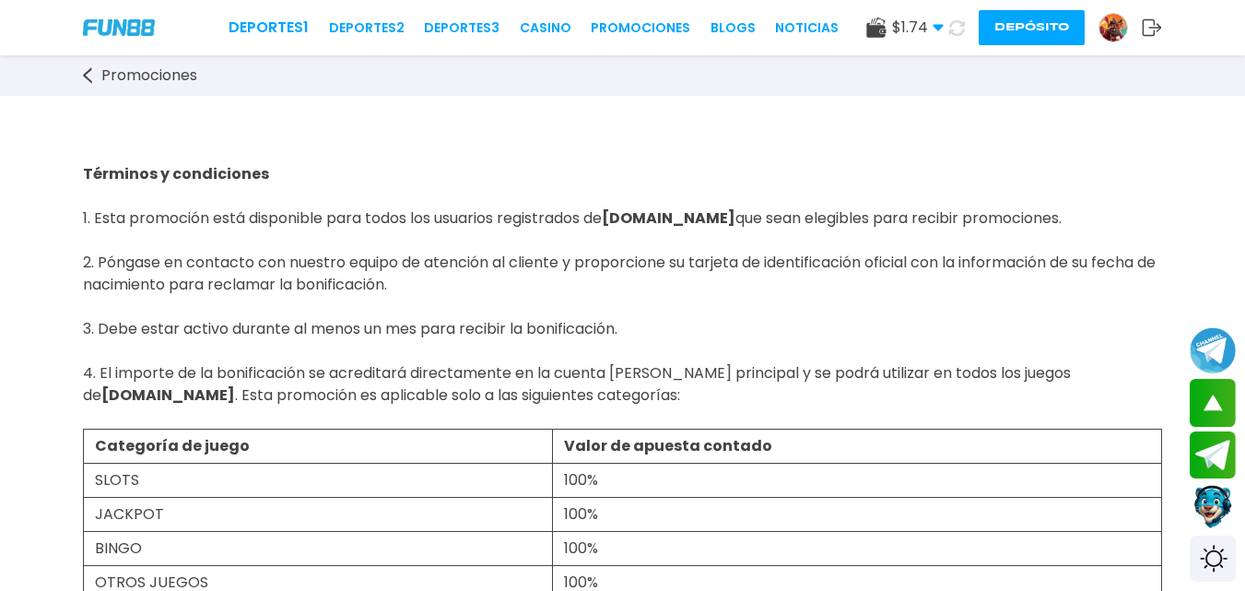
click at [358, 379] on span "Términos y condiciones 1. Esta promoción está disponible para todos los usuario…" at bounding box center [619, 295] width 1073 height 265
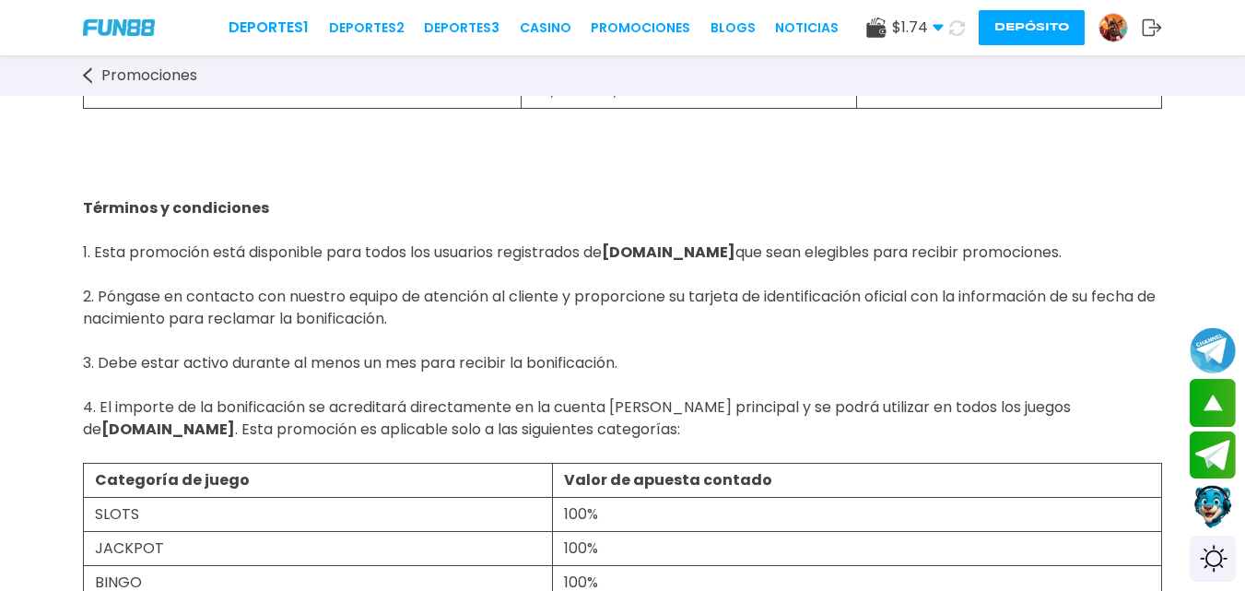
scroll to position [184, 0]
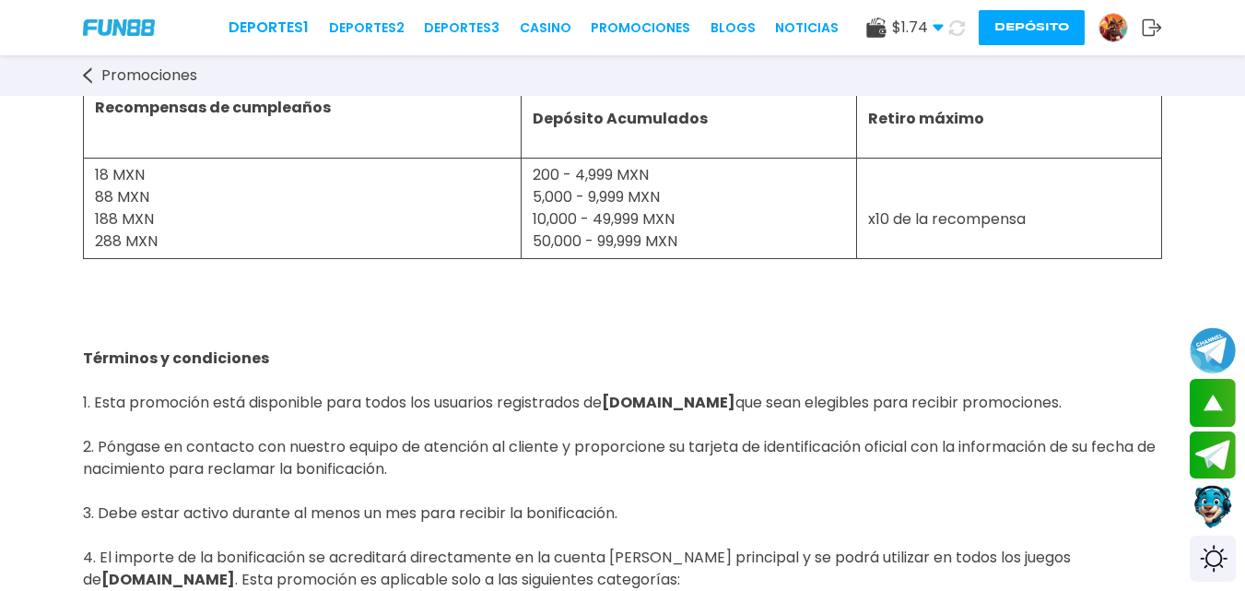
click at [934, 27] on use at bounding box center [938, 28] width 10 height 6
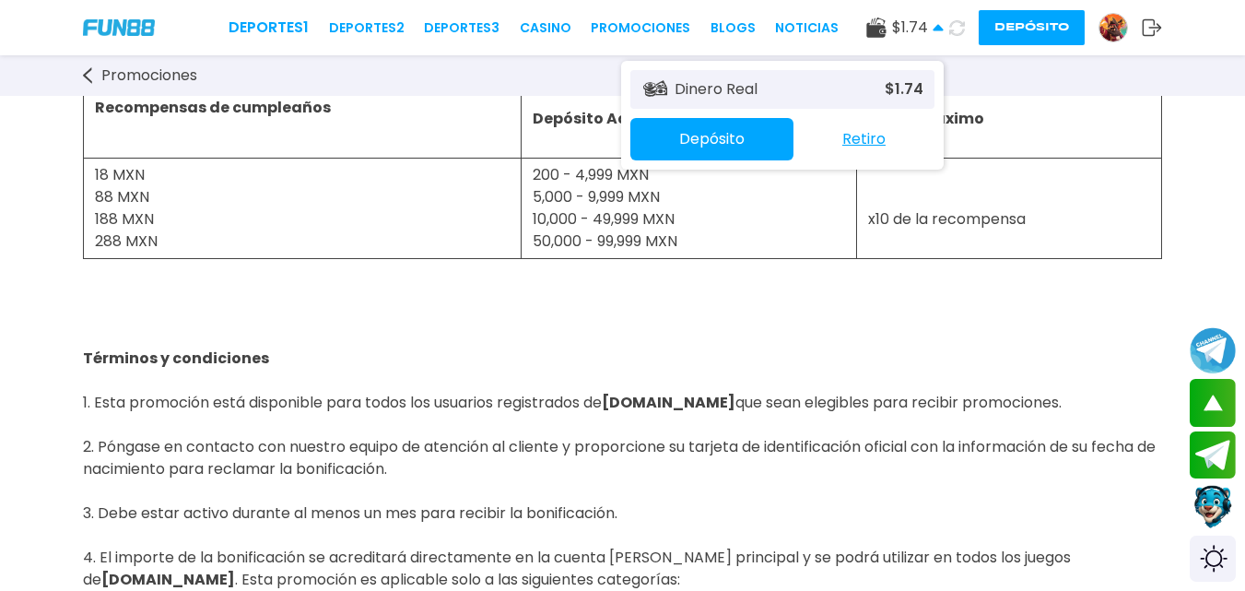
click at [934, 27] on icon at bounding box center [938, 27] width 11 height 11
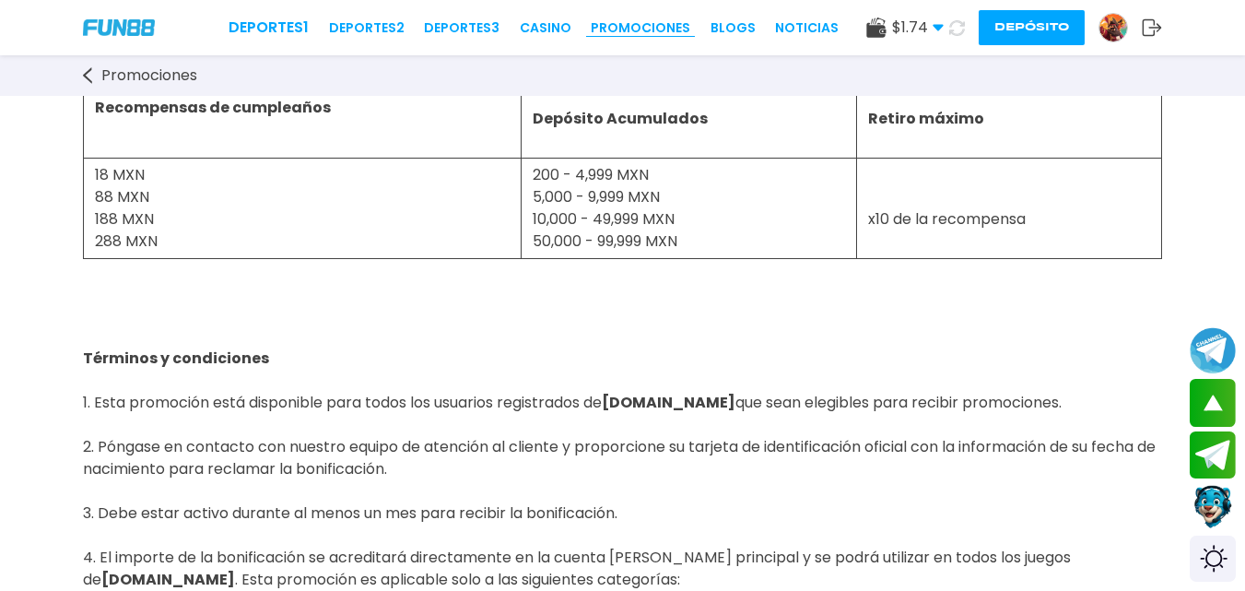
click at [643, 29] on link "Promociones" at bounding box center [641, 27] width 100 height 19
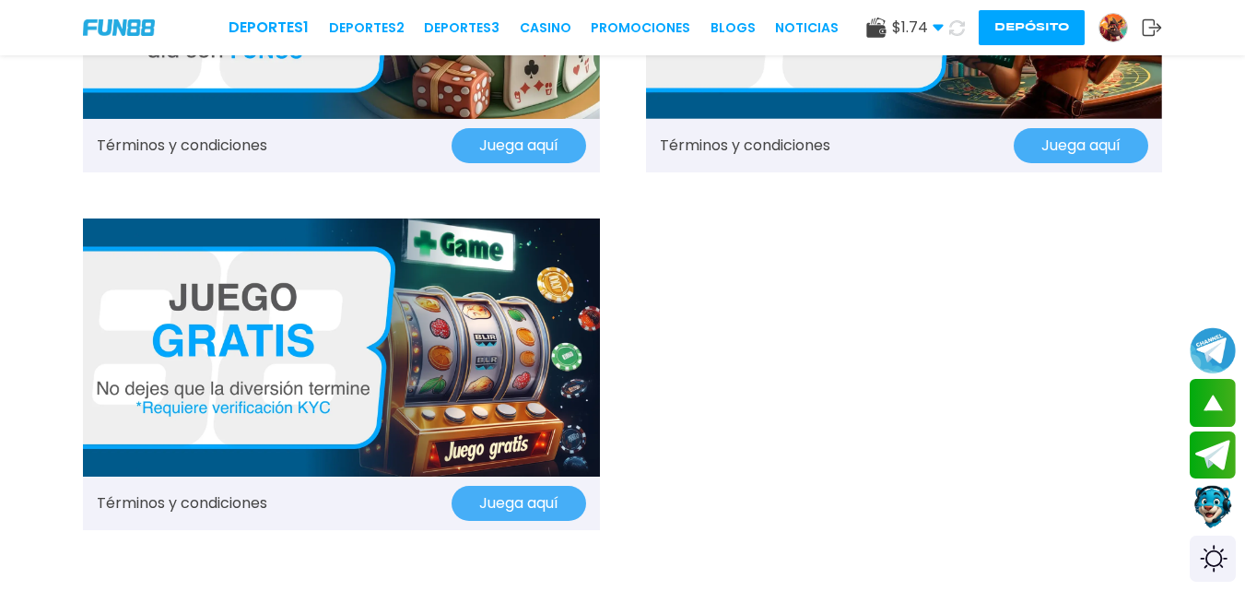
scroll to position [2120, 0]
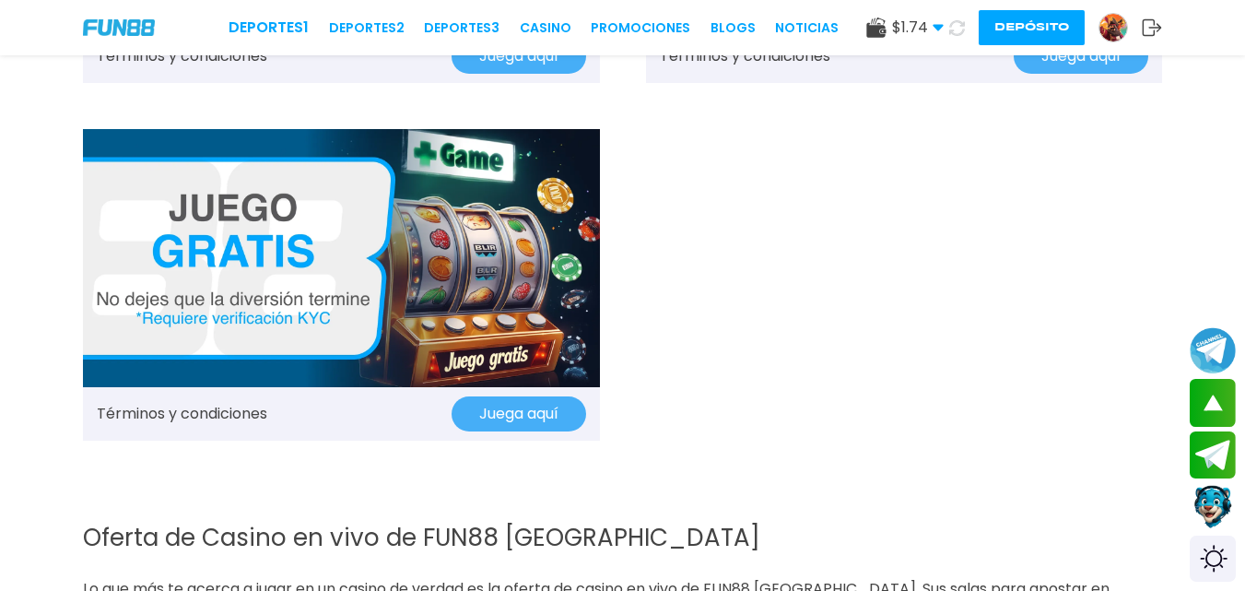
click at [524, 423] on button "Juega aquí" at bounding box center [519, 413] width 135 height 35
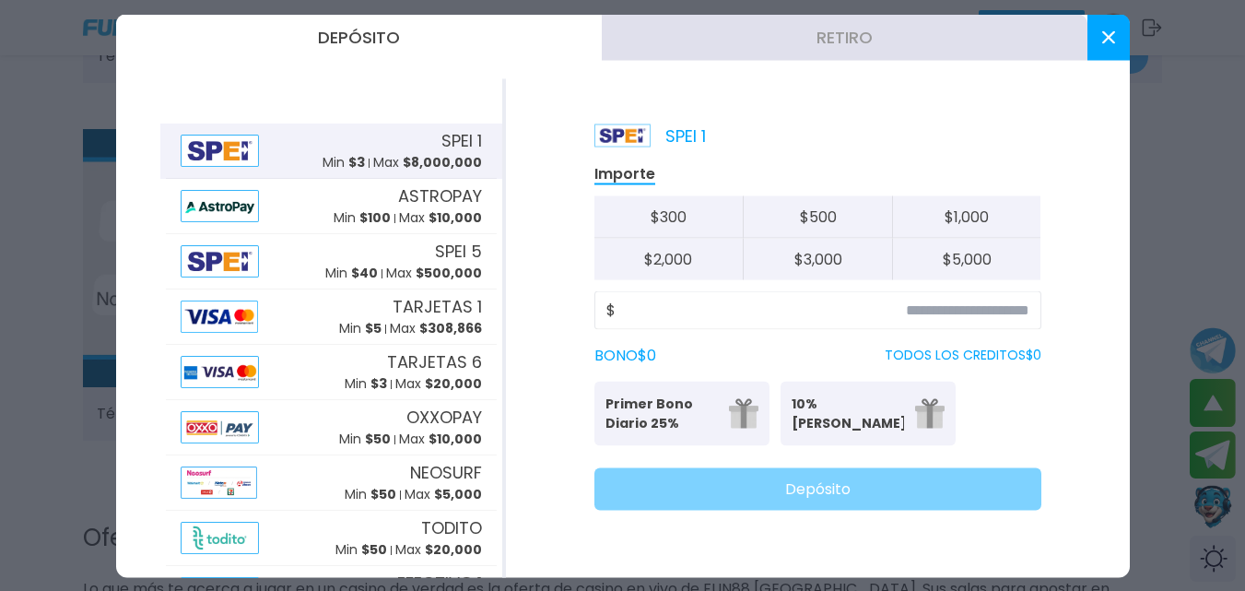
click at [1112, 34] on use at bounding box center [1108, 36] width 13 height 13
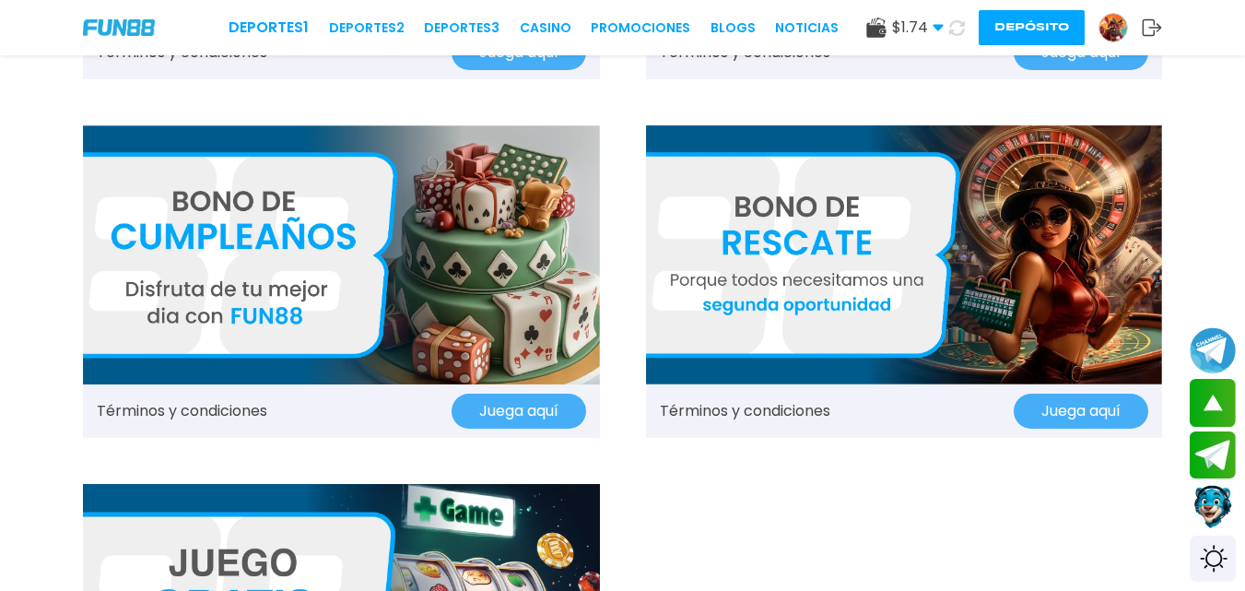
scroll to position [1751, 0]
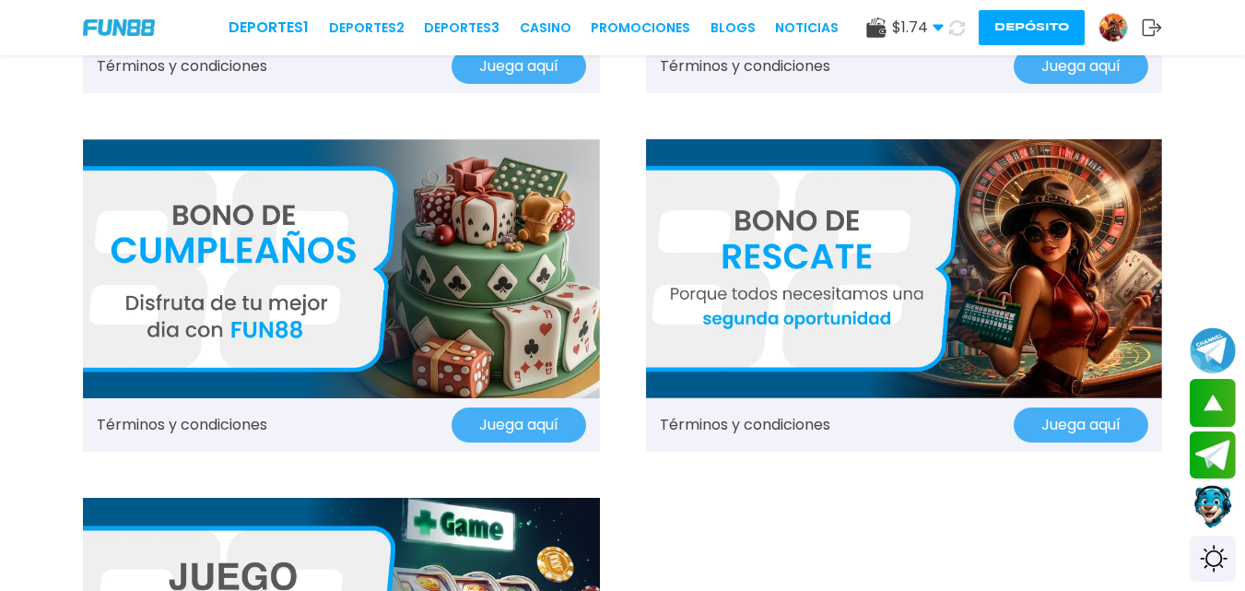
click at [1070, 431] on button "Juega aquí" at bounding box center [1081, 424] width 135 height 35
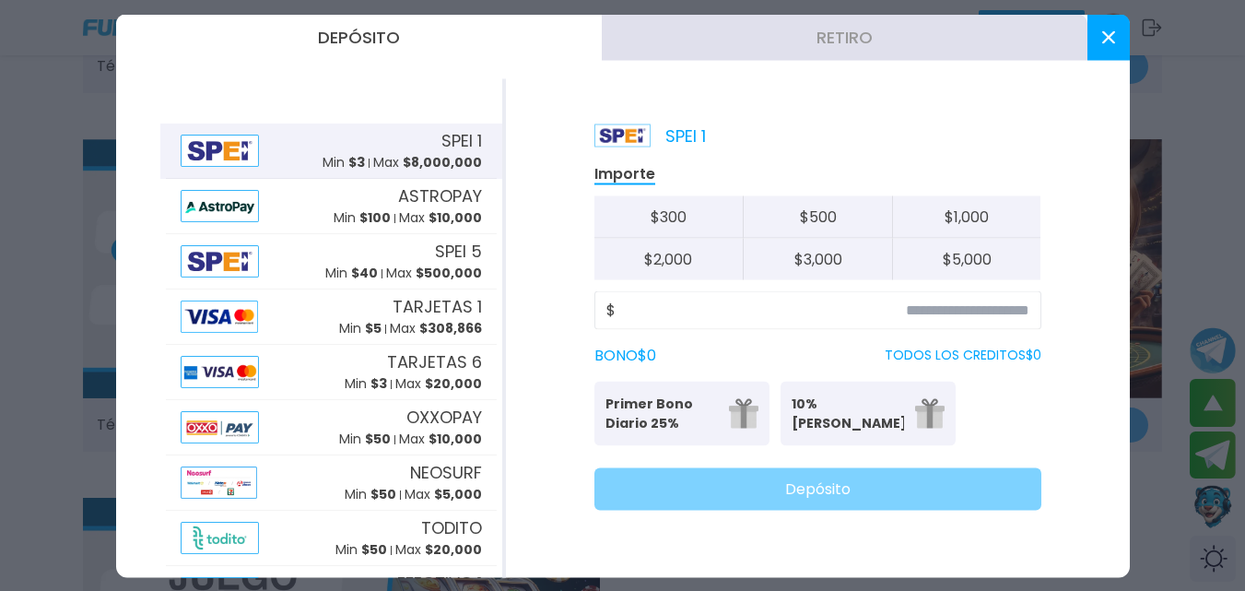
click at [1119, 26] on button at bounding box center [1109, 37] width 42 height 46
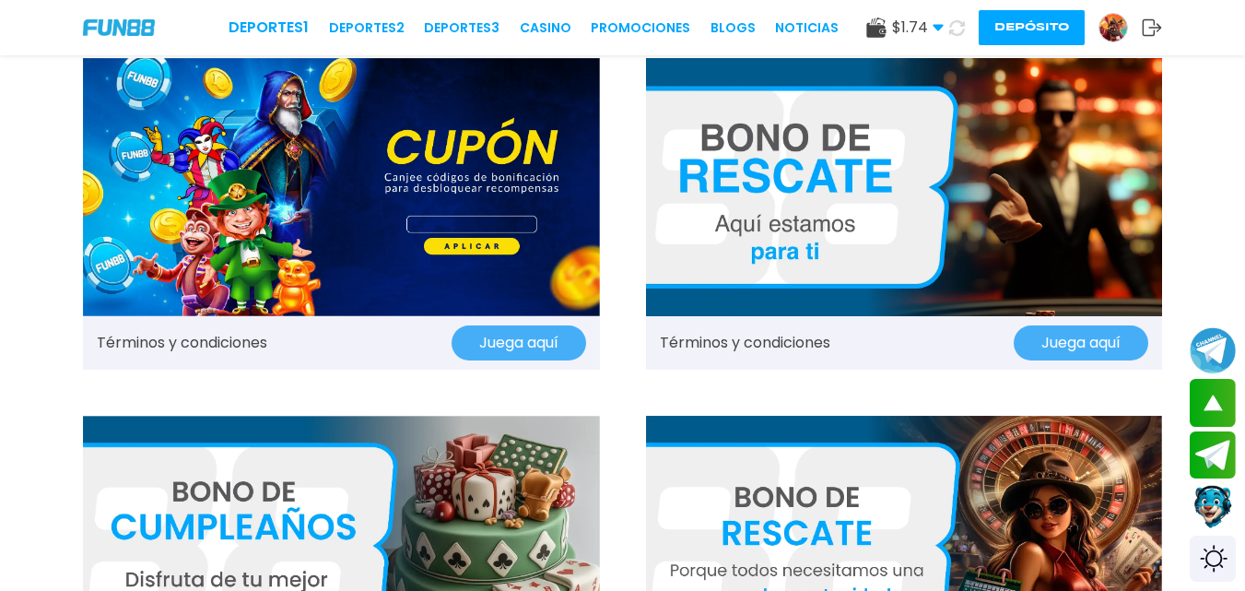
scroll to position [1291, 0]
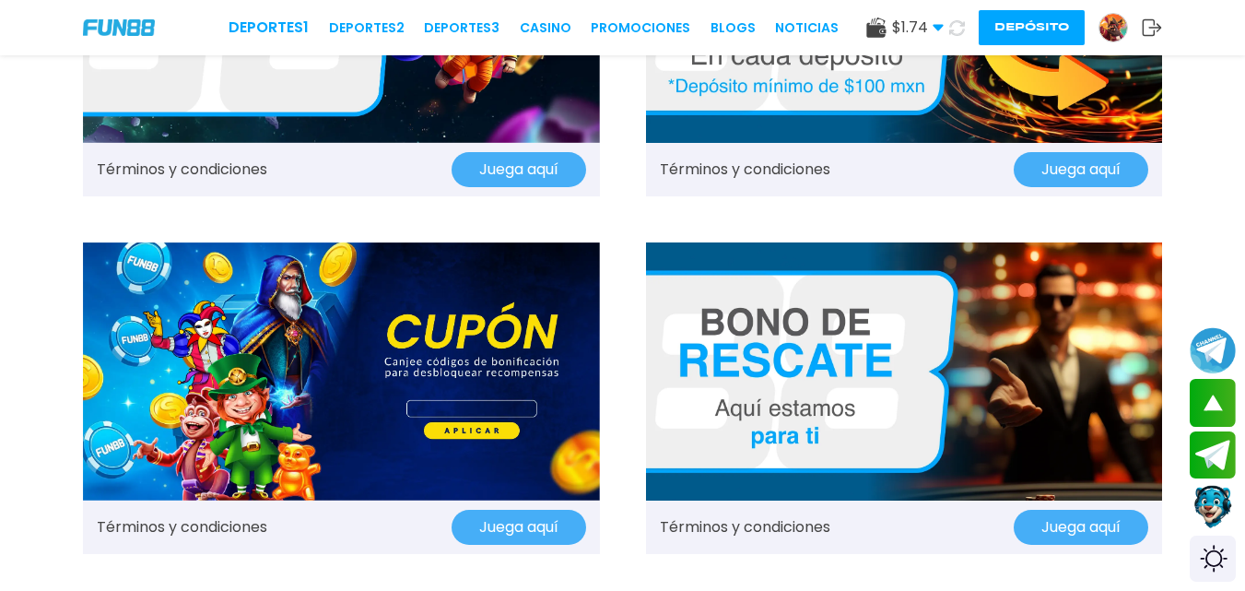
click at [1064, 529] on button "Juega aquí" at bounding box center [1081, 527] width 135 height 35
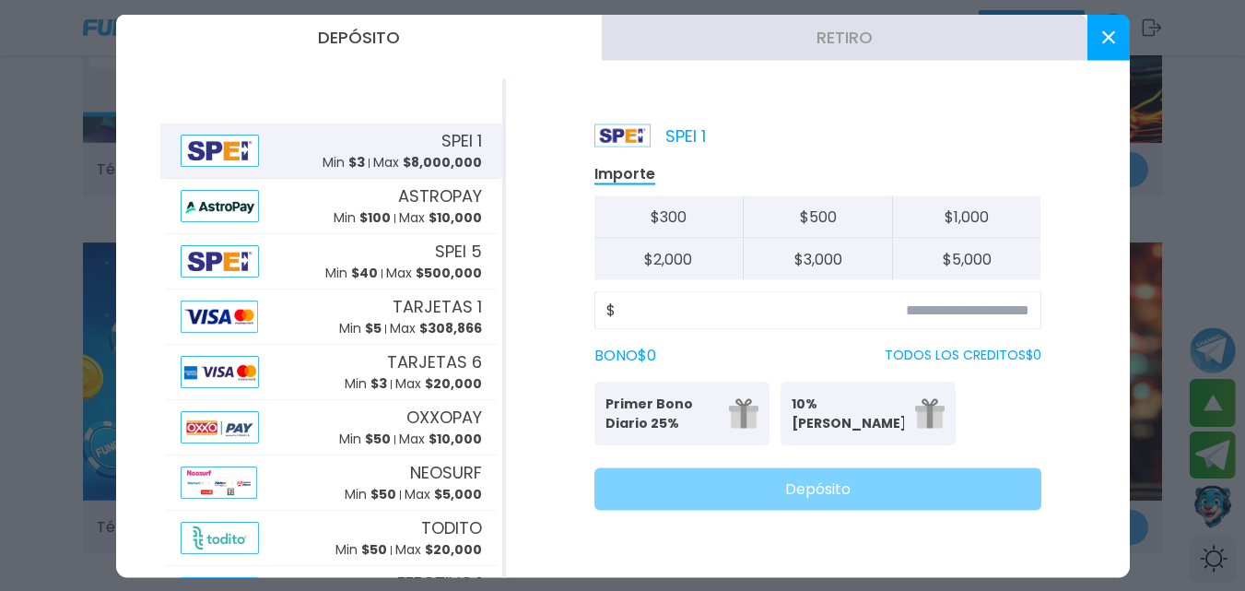
click at [1103, 41] on use at bounding box center [1108, 36] width 13 height 13
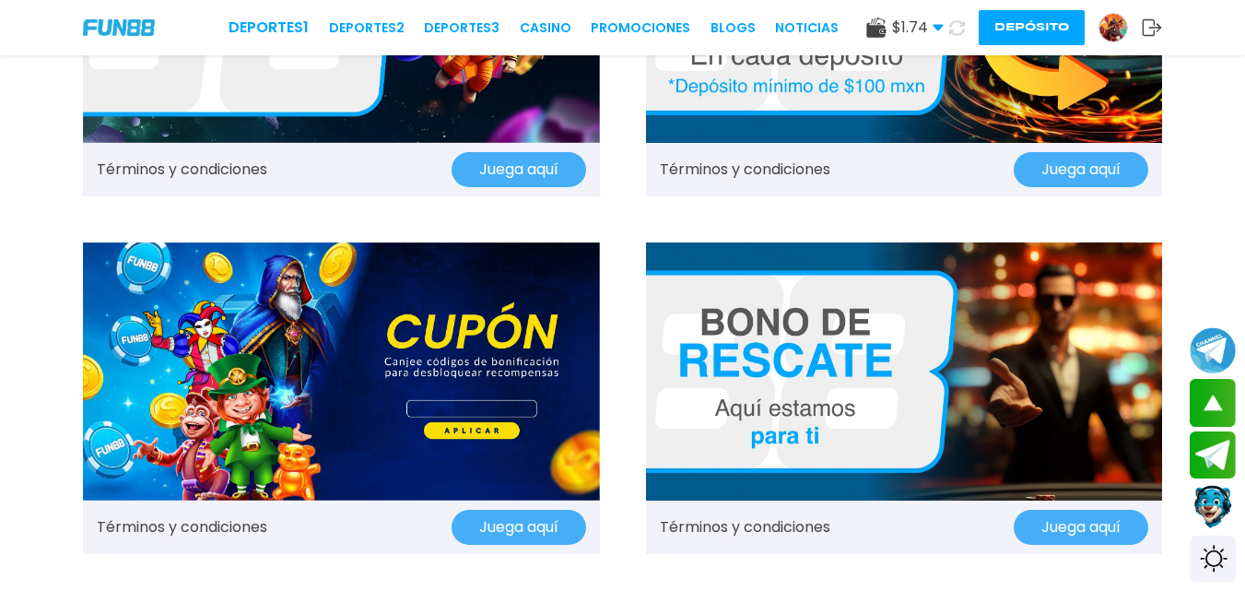
click at [490, 515] on button "Juega aquí" at bounding box center [519, 527] width 135 height 35
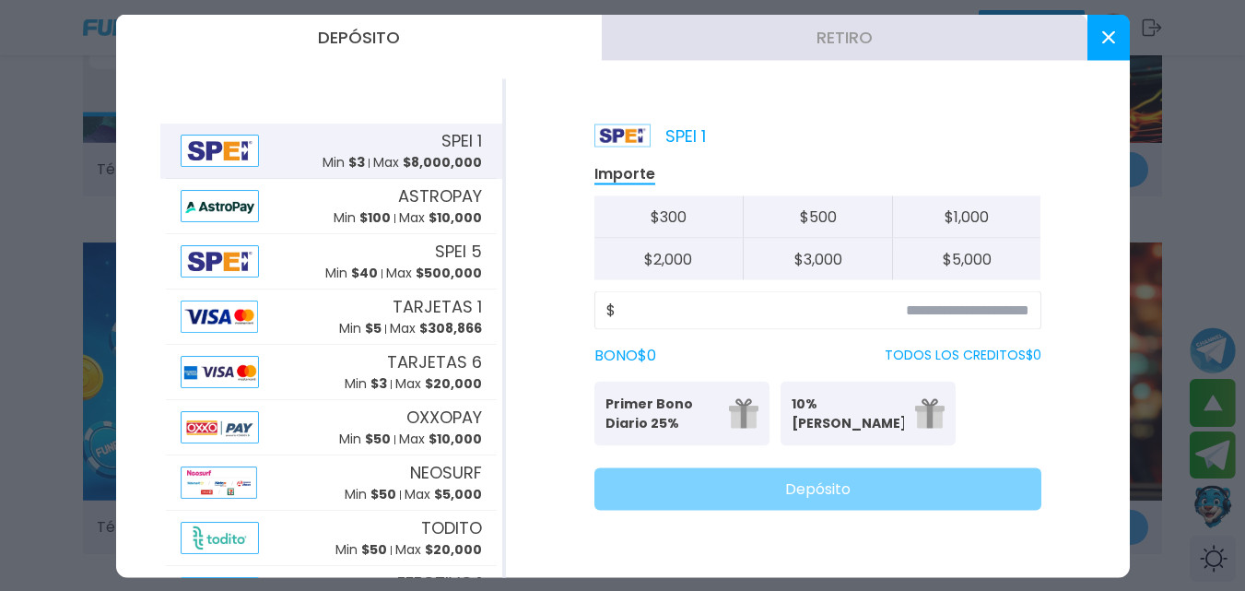
click at [1109, 35] on icon at bounding box center [1109, 36] width 13 height 13
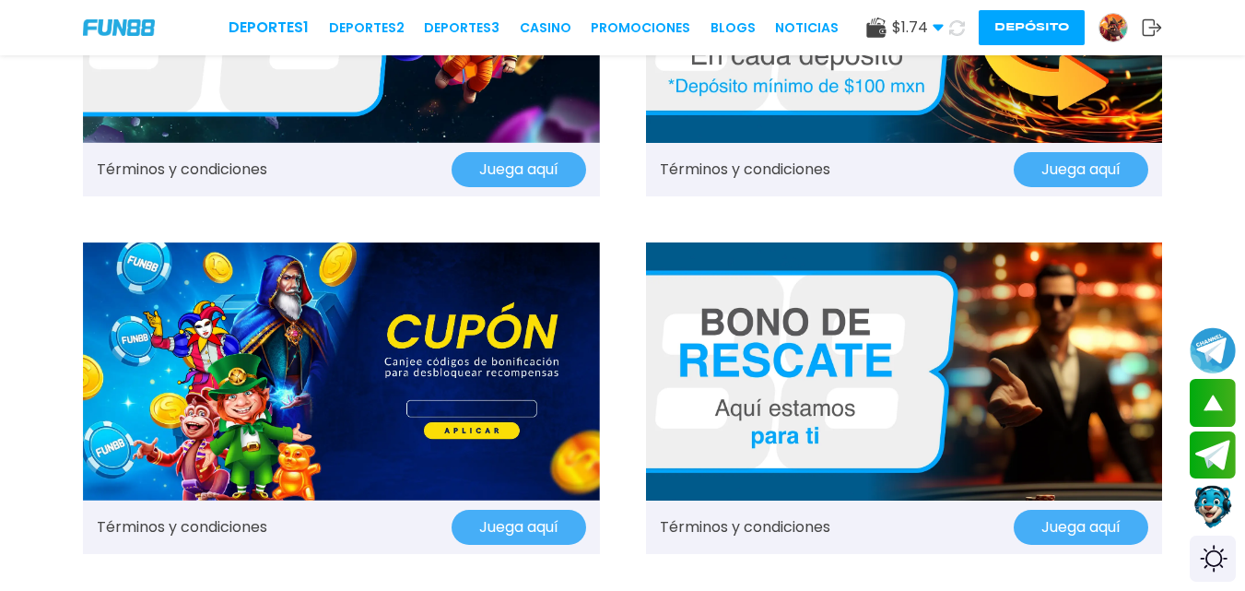
click at [230, 439] on img at bounding box center [341, 371] width 517 height 258
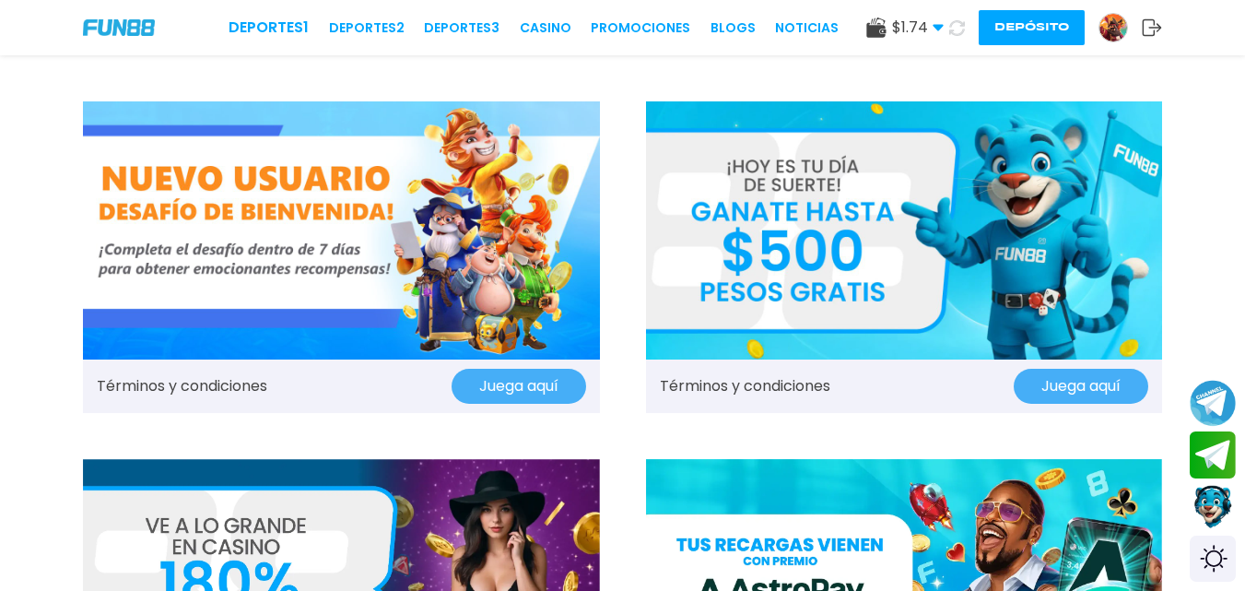
click at [427, 277] on img at bounding box center [341, 230] width 517 height 258
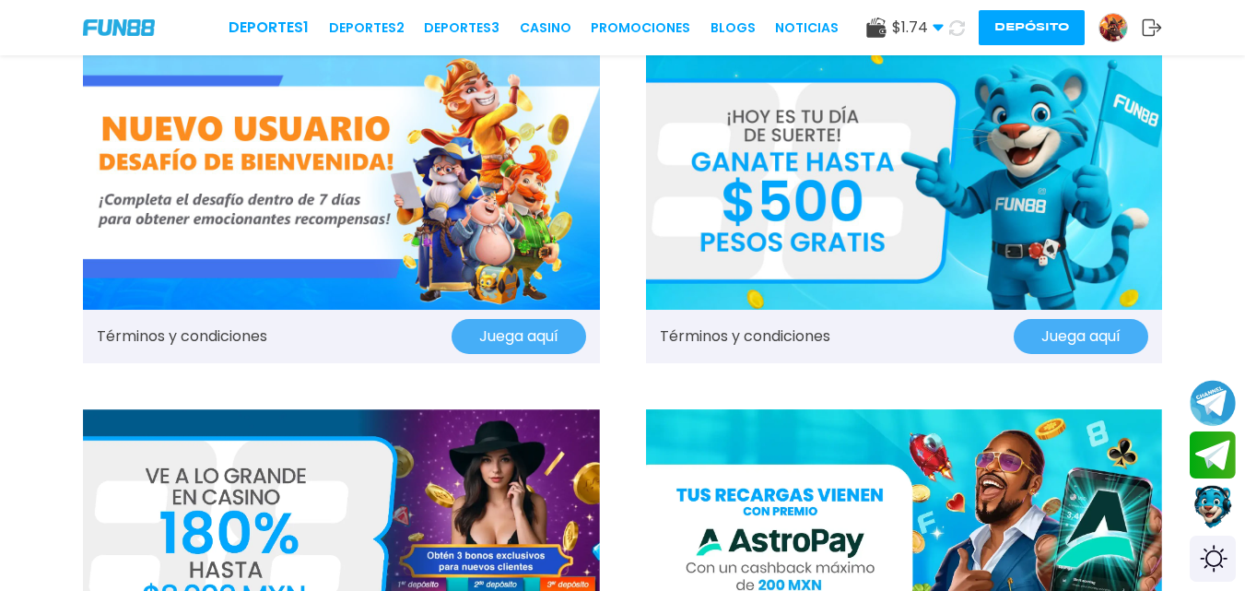
scroll to position [92, 0]
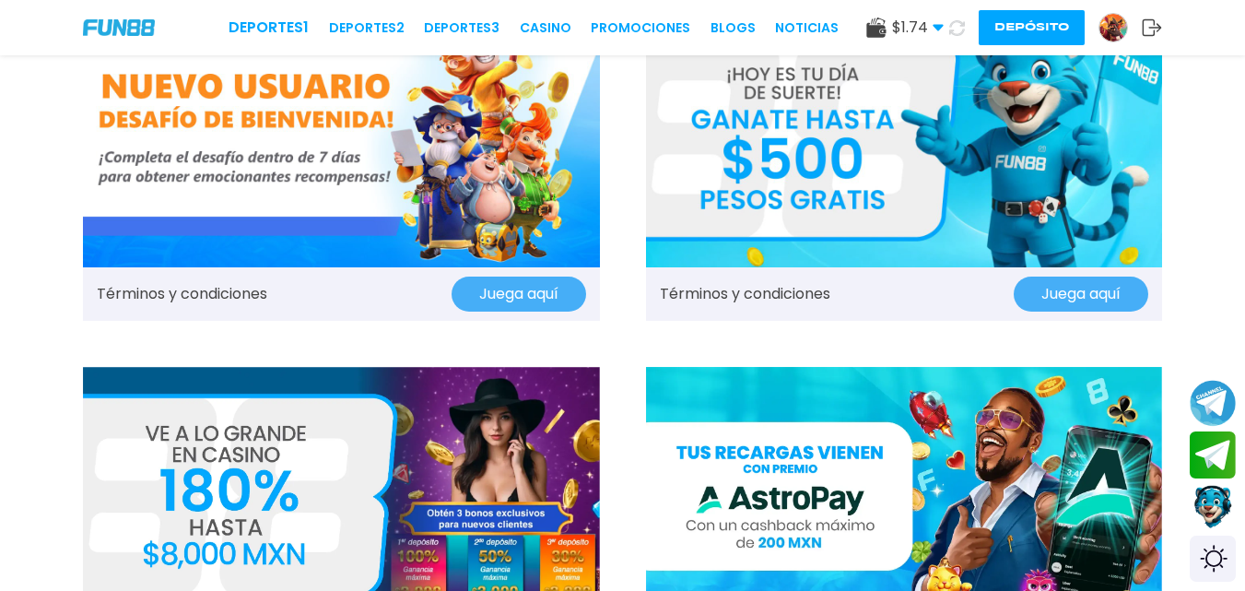
click at [936, 158] on img at bounding box center [904, 138] width 517 height 258
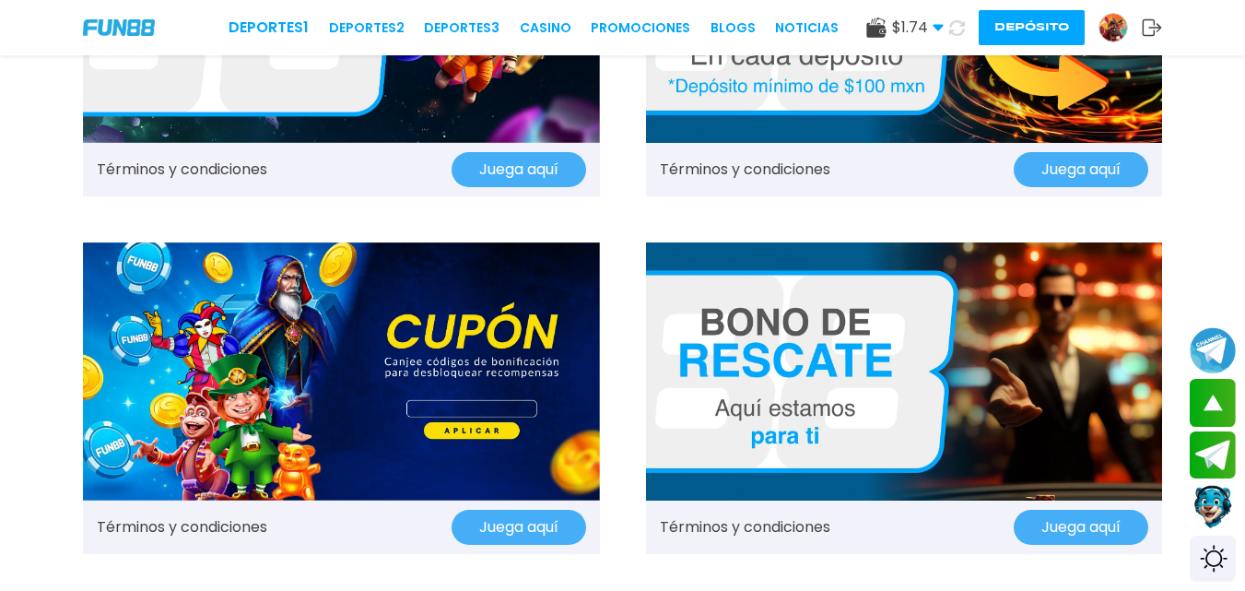
scroll to position [1383, 0]
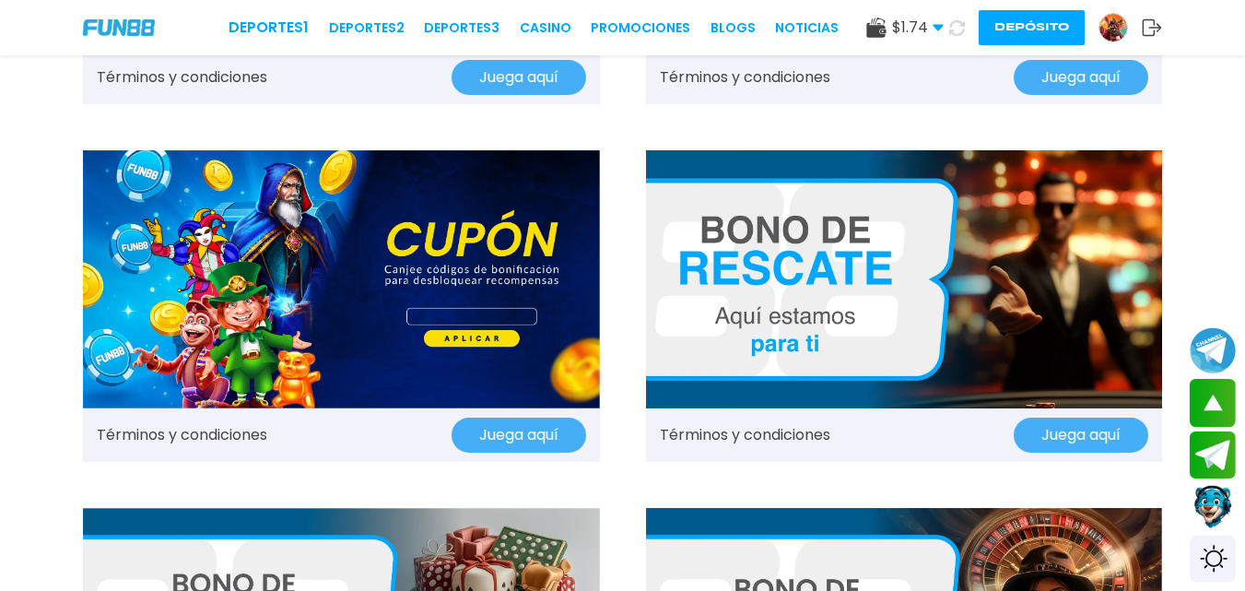
click at [339, 318] on img at bounding box center [341, 279] width 517 height 258
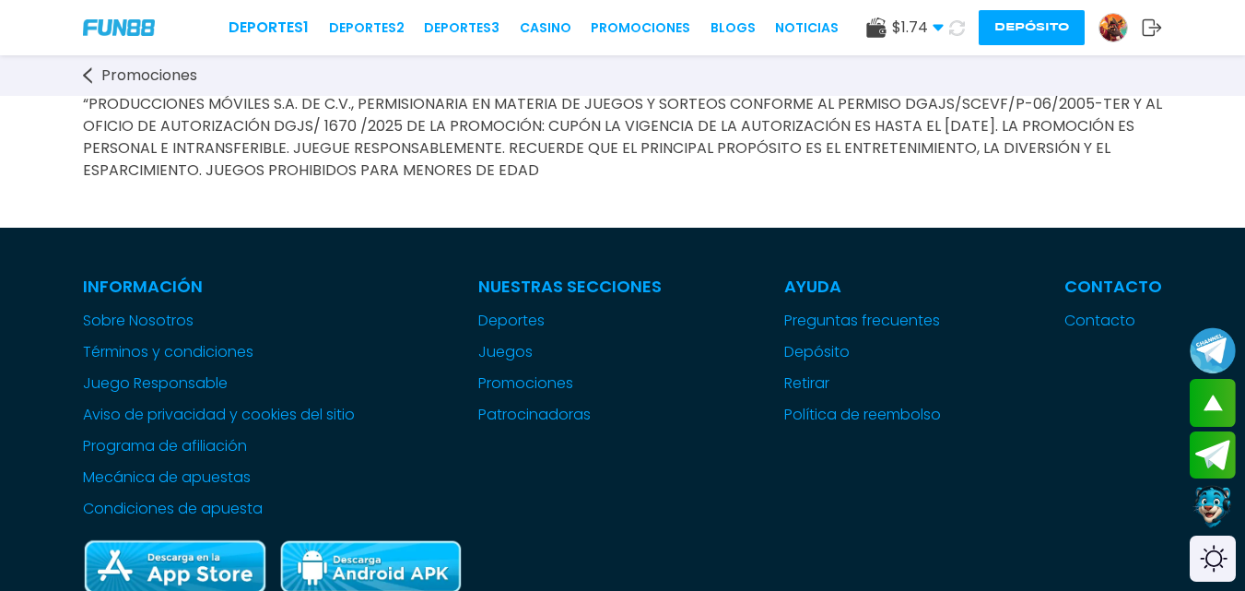
scroll to position [1567, 0]
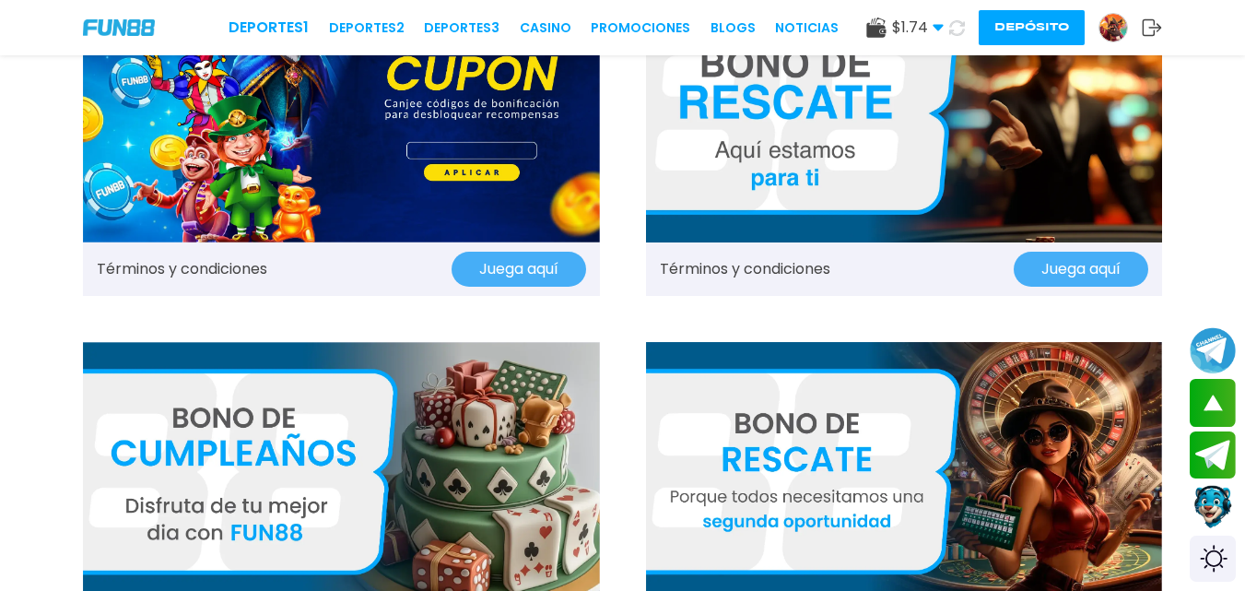
scroll to position [1936, 0]
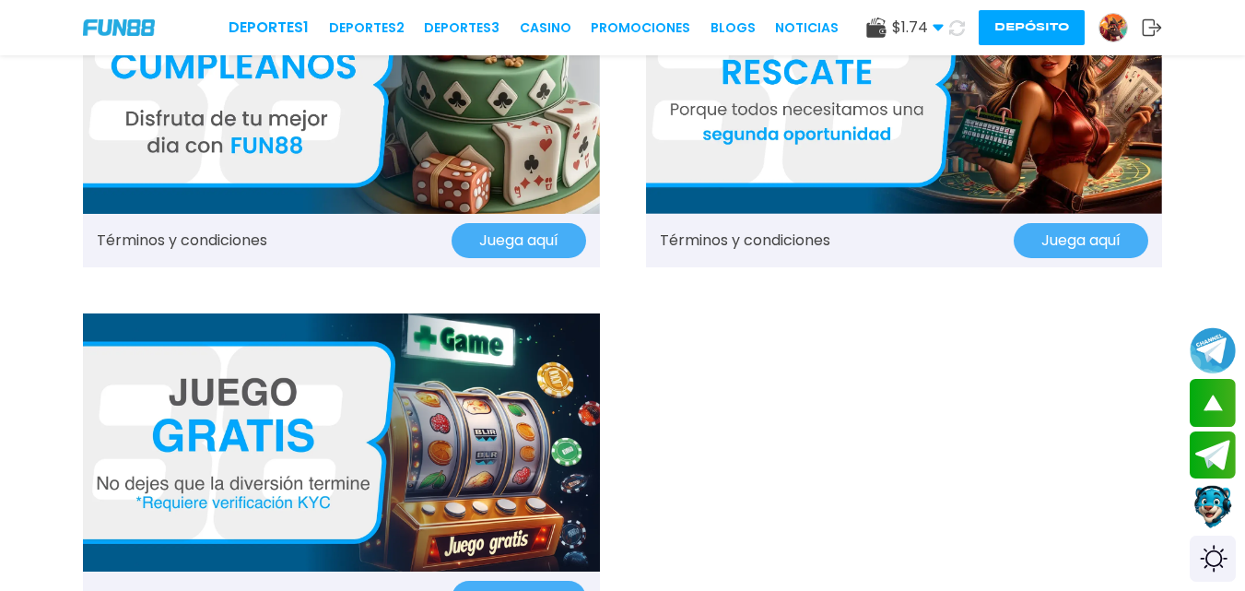
click at [428, 130] on img at bounding box center [341, 84] width 517 height 258
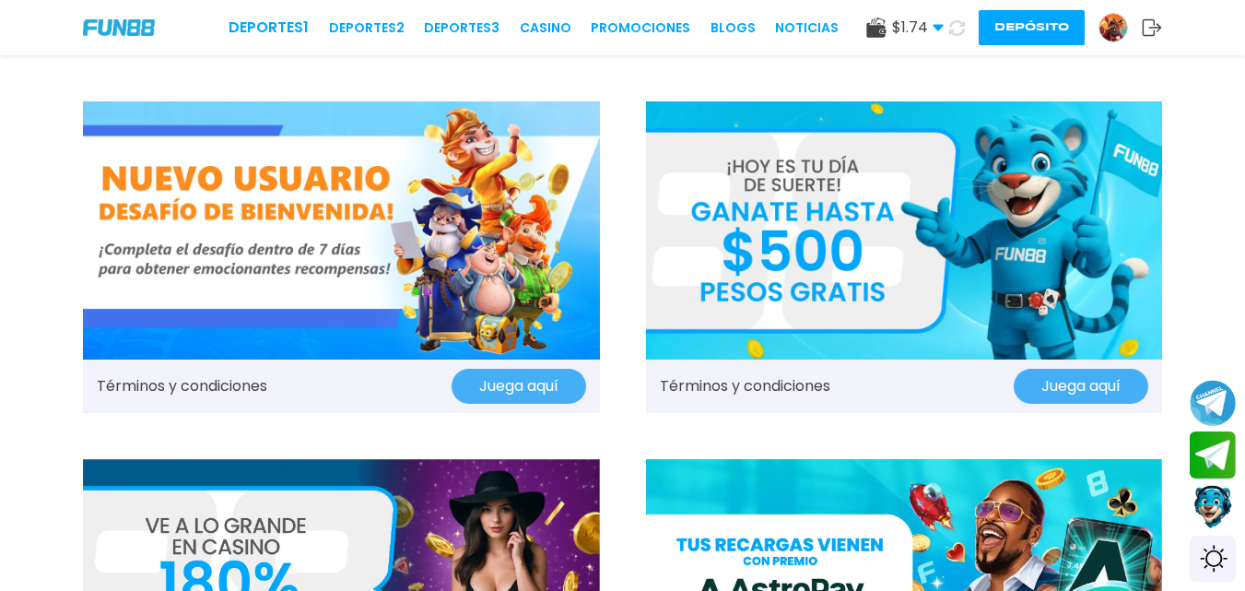
click at [1112, 32] on img at bounding box center [1114, 28] width 28 height 28
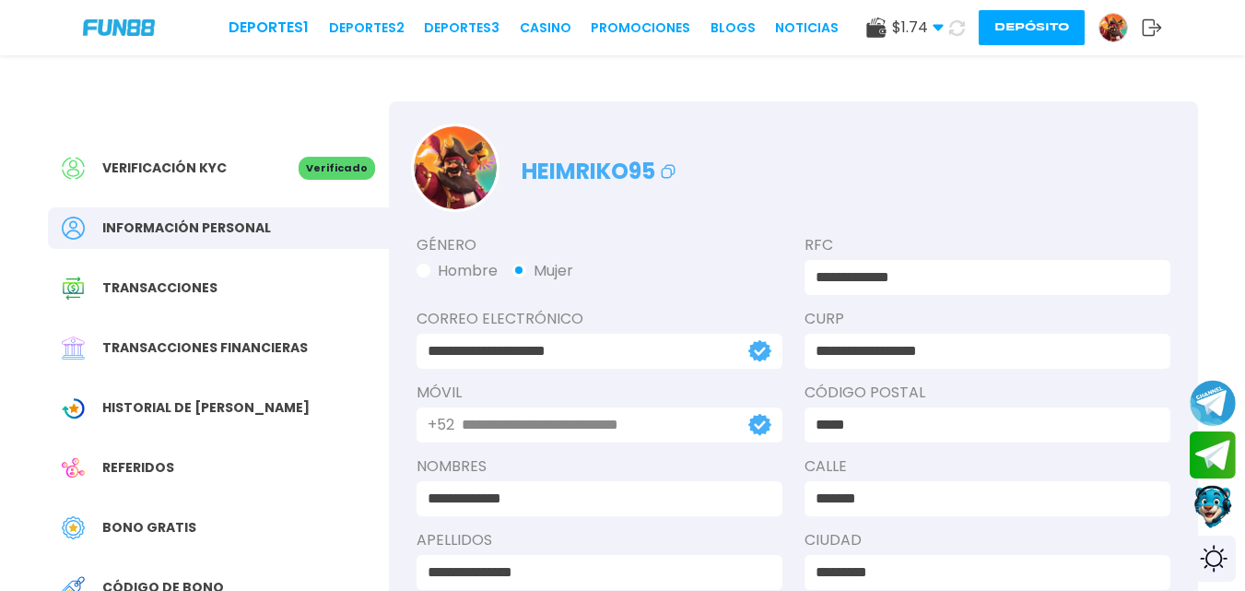
click at [217, 424] on div "Historial de [PERSON_NAME]" at bounding box center [218, 407] width 341 height 41
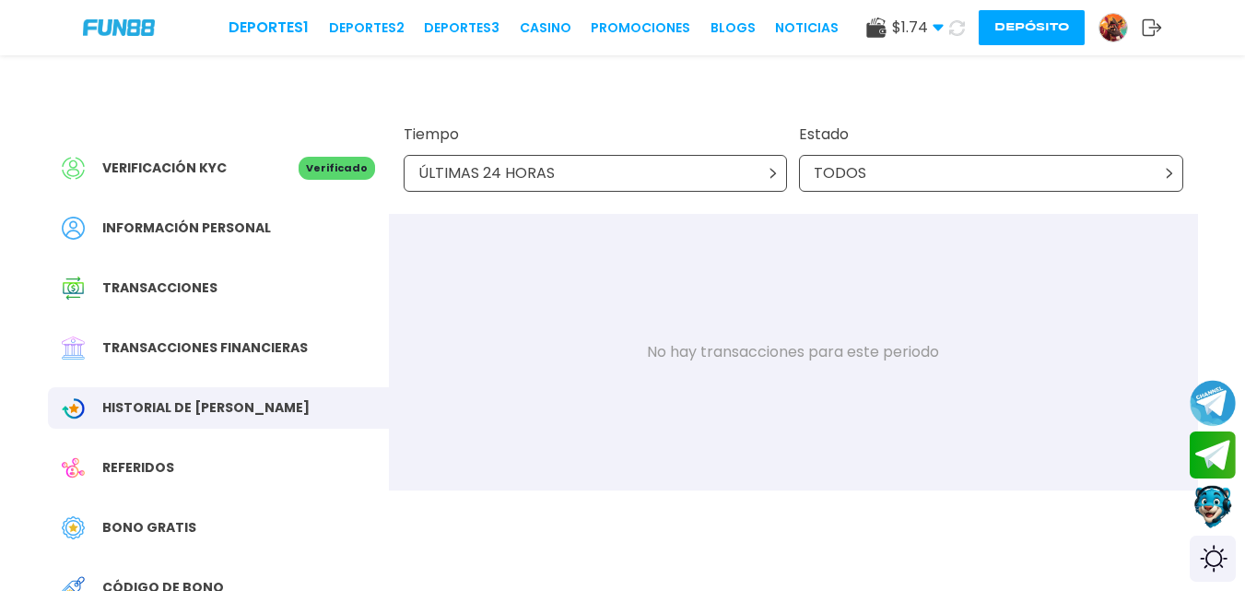
click at [758, 163] on div "ÚLTIMAS 24 HORAS" at bounding box center [596, 173] width 384 height 37
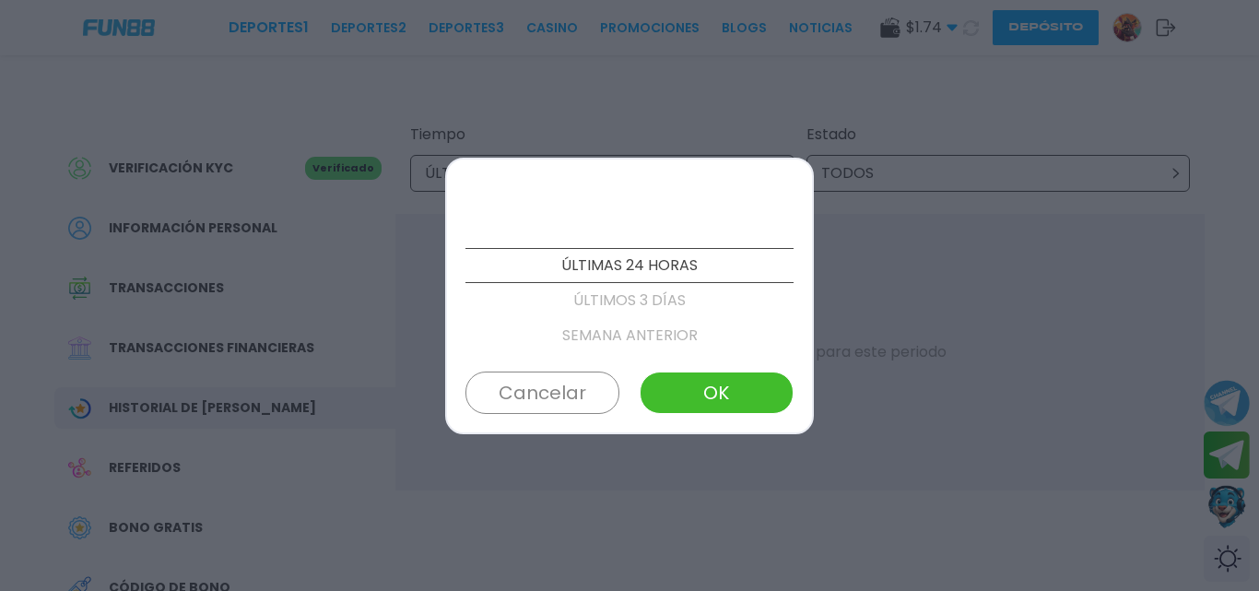
click at [643, 303] on p "ÚLTIMOS 3 DÍAS" at bounding box center [630, 300] width 328 height 35
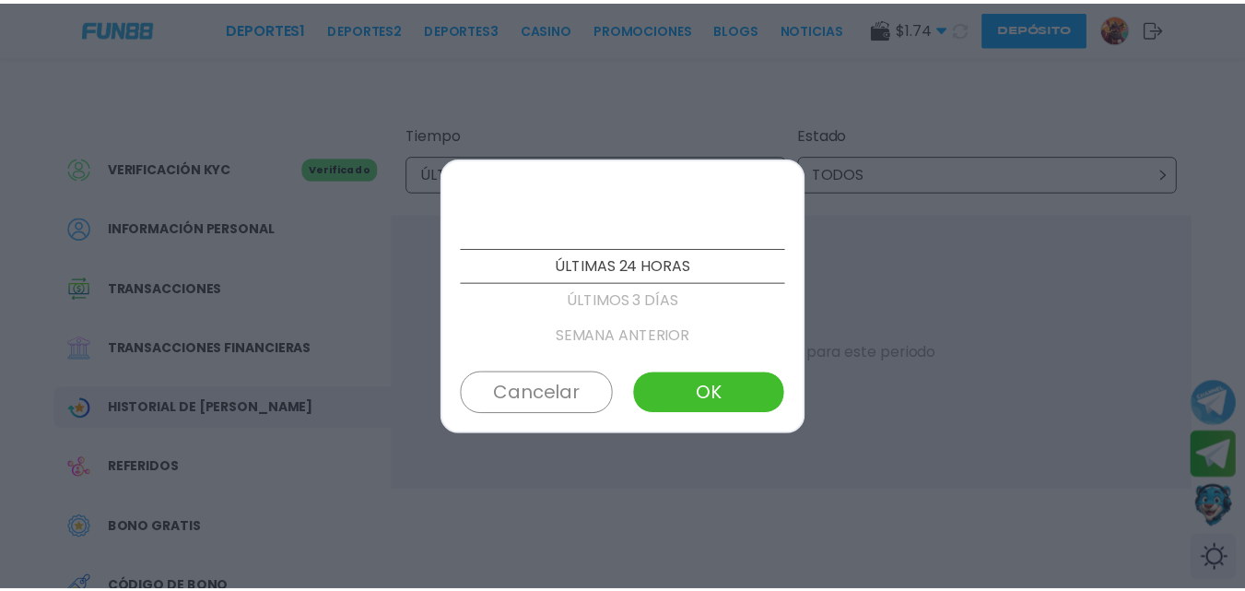
scroll to position [35, 0]
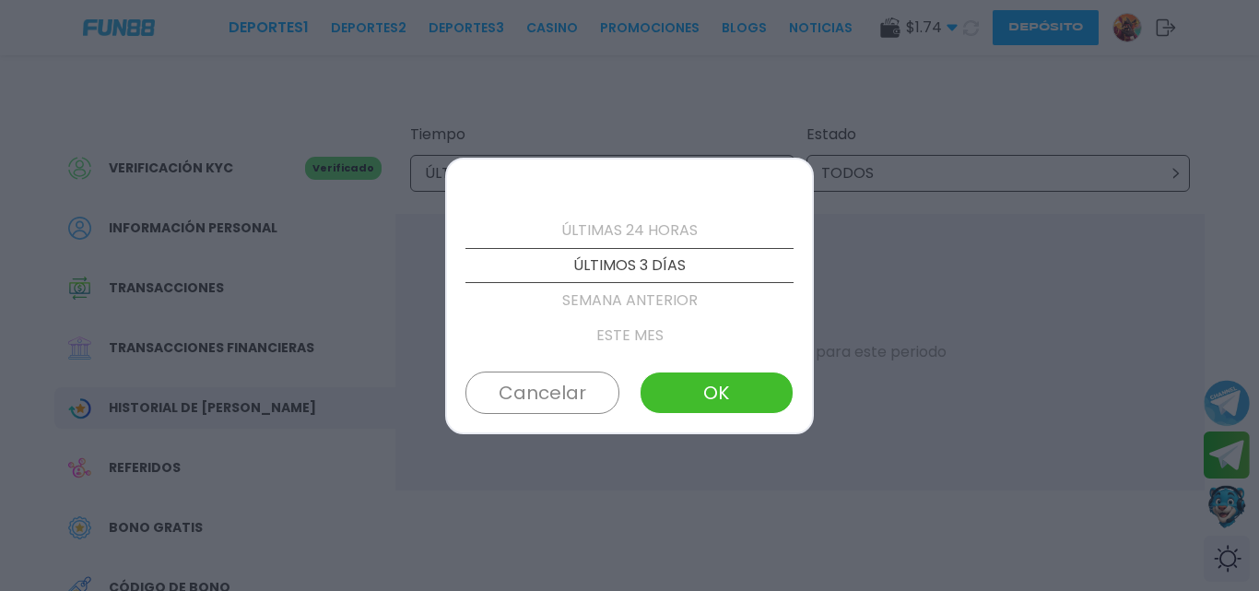
click at [705, 395] on button "OK" at bounding box center [717, 392] width 154 height 42
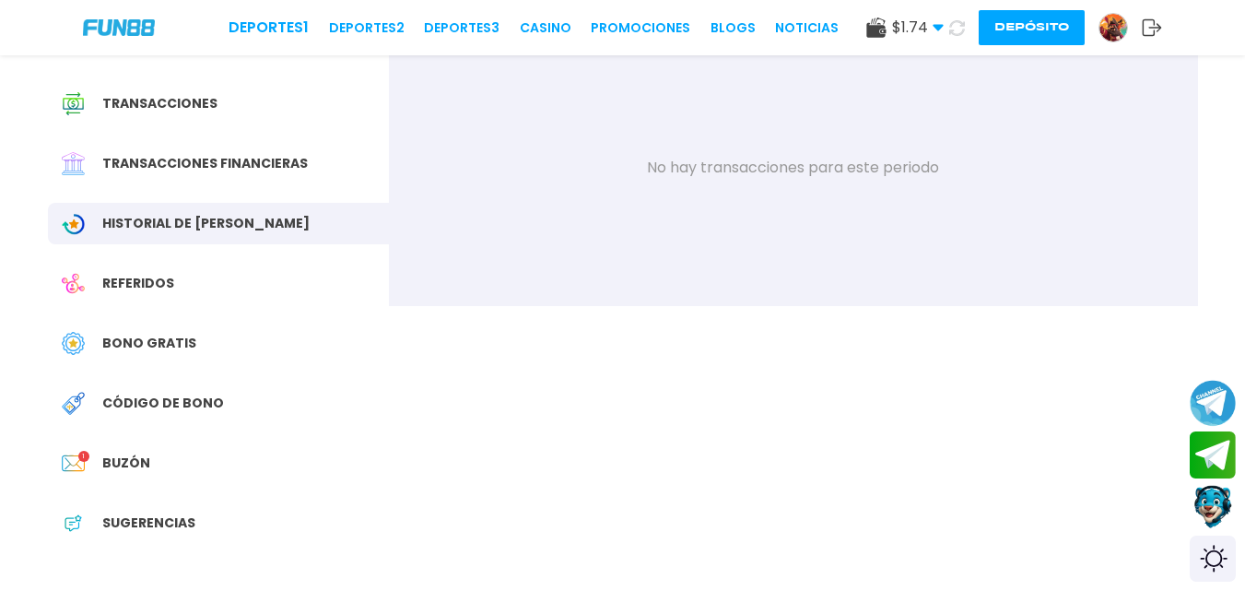
click at [153, 410] on span "Código de bono" at bounding box center [163, 403] width 122 height 19
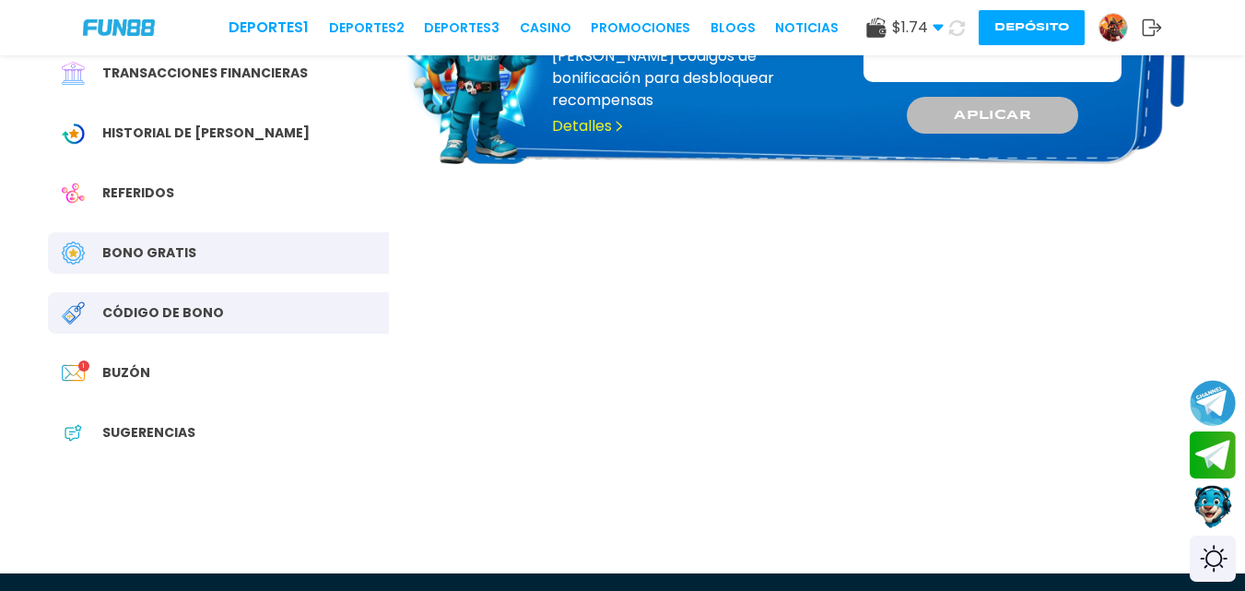
scroll to position [92, 0]
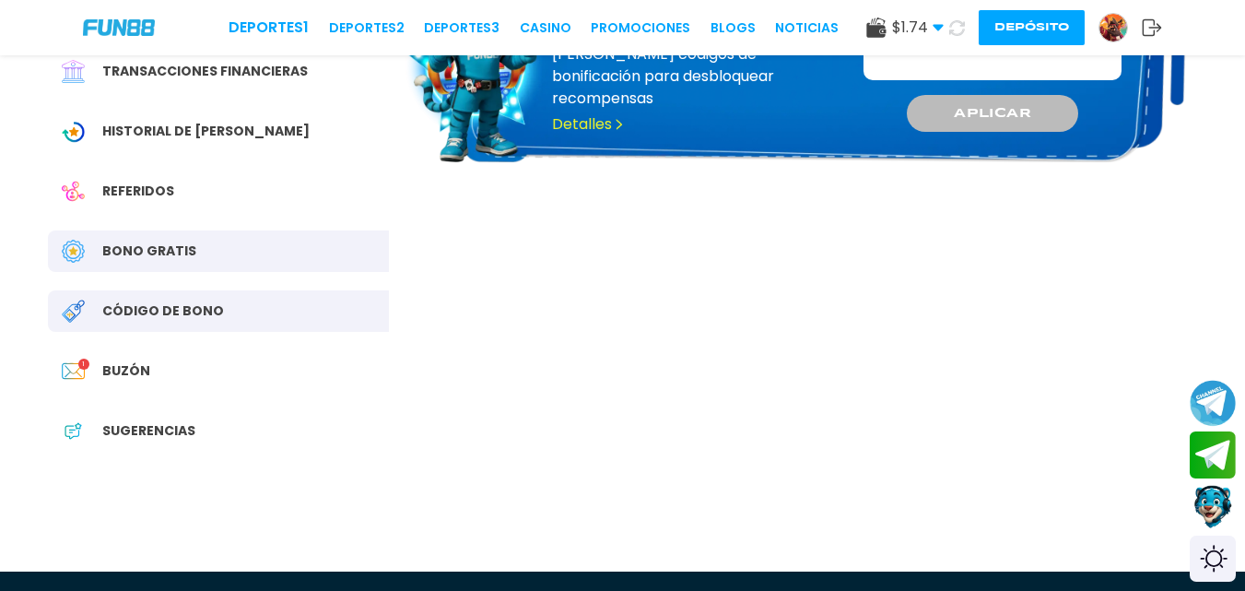
click at [152, 381] on div "Buzón 1" at bounding box center [218, 370] width 341 height 41
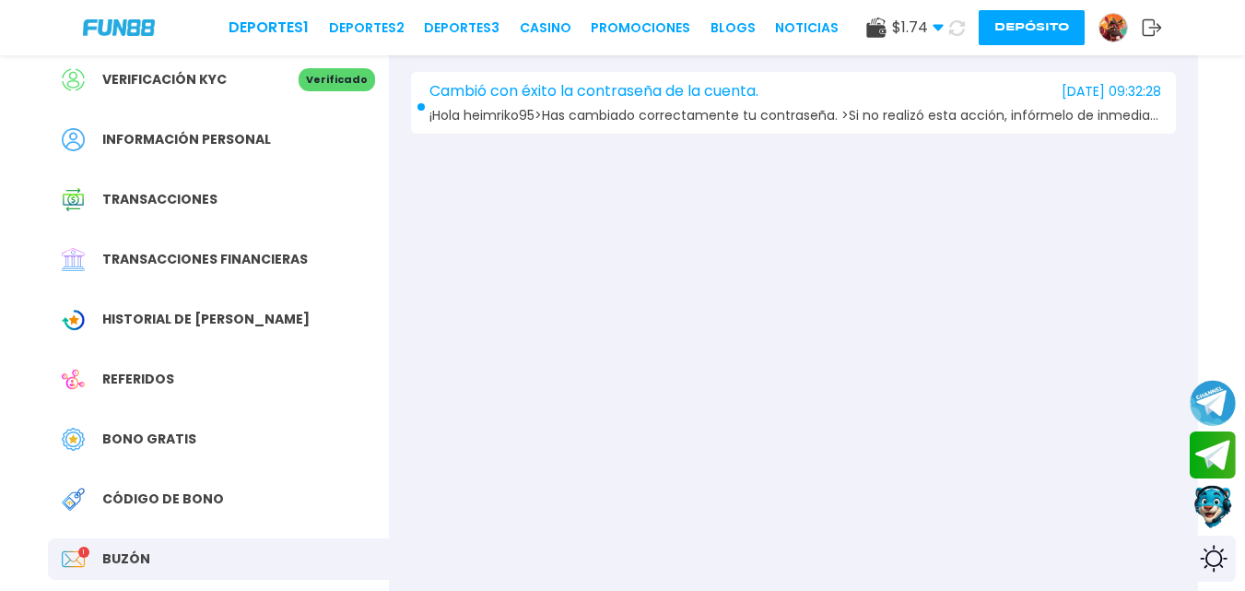
scroll to position [184, 0]
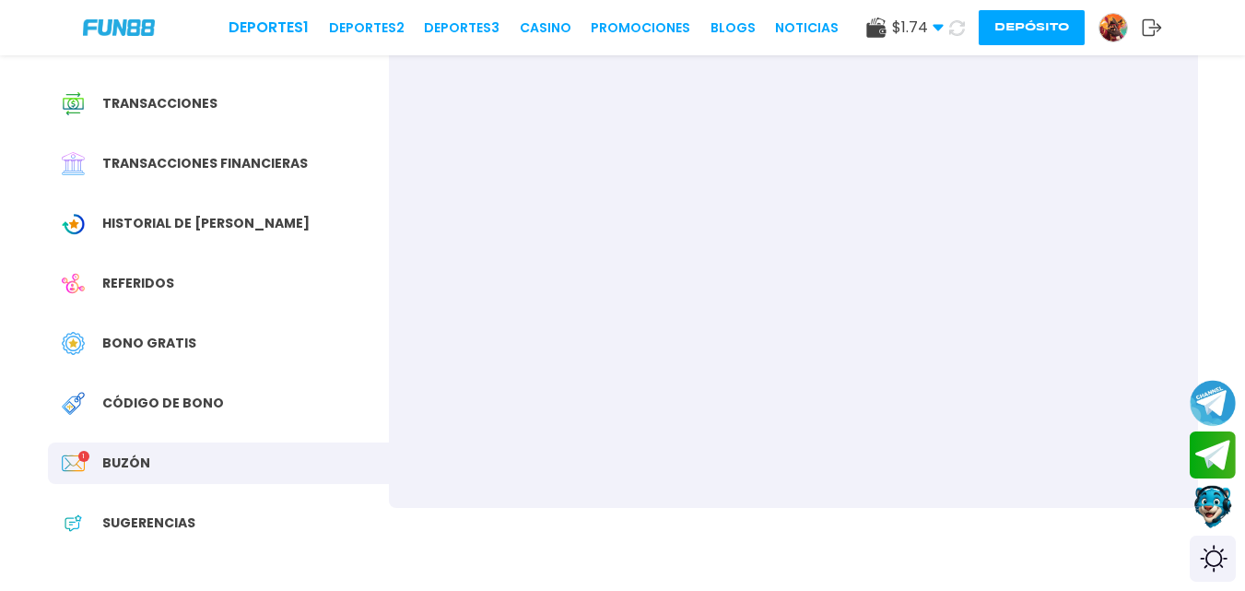
click at [172, 401] on span "Código de bono" at bounding box center [163, 403] width 122 height 19
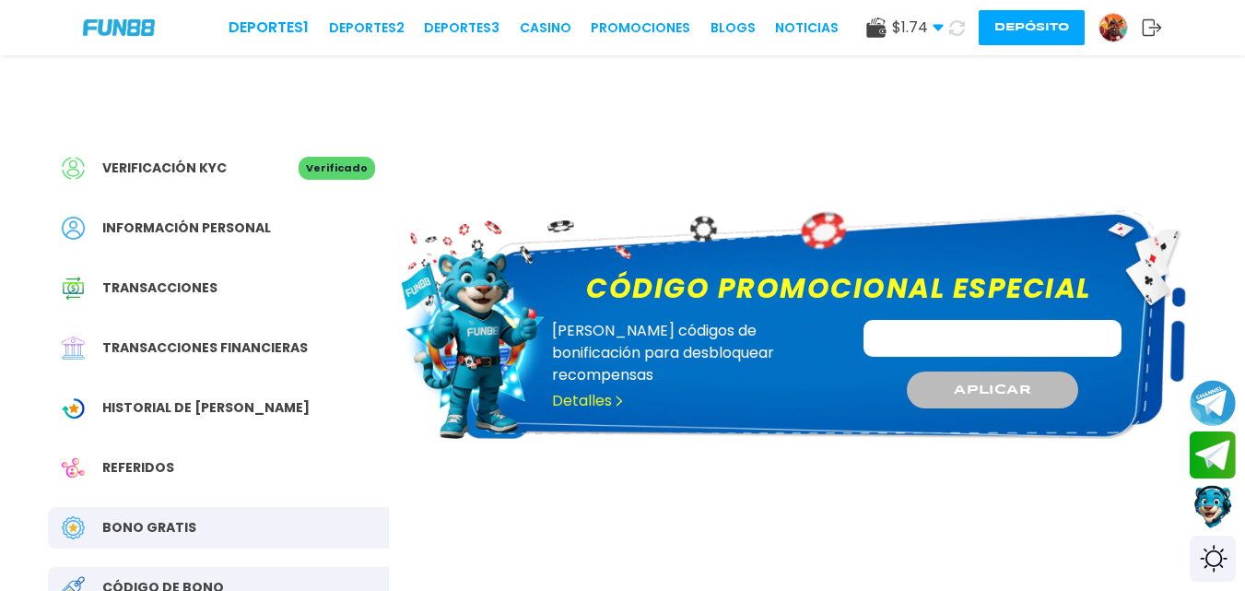
click at [757, 333] on p "[PERSON_NAME] códigos de bonificación para desbloquear recompensas" at bounding box center [695, 353] width 287 height 66
click at [595, 390] on link "Detalles" at bounding box center [588, 401] width 73 height 22
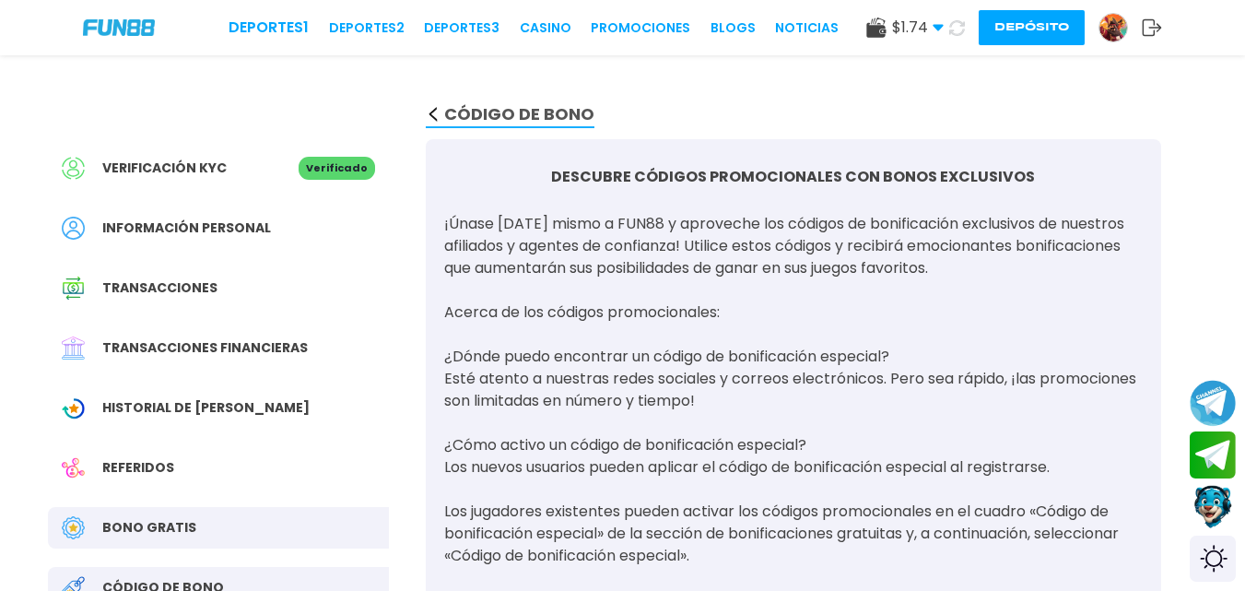
click at [213, 225] on span "Información personal" at bounding box center [186, 227] width 169 height 19
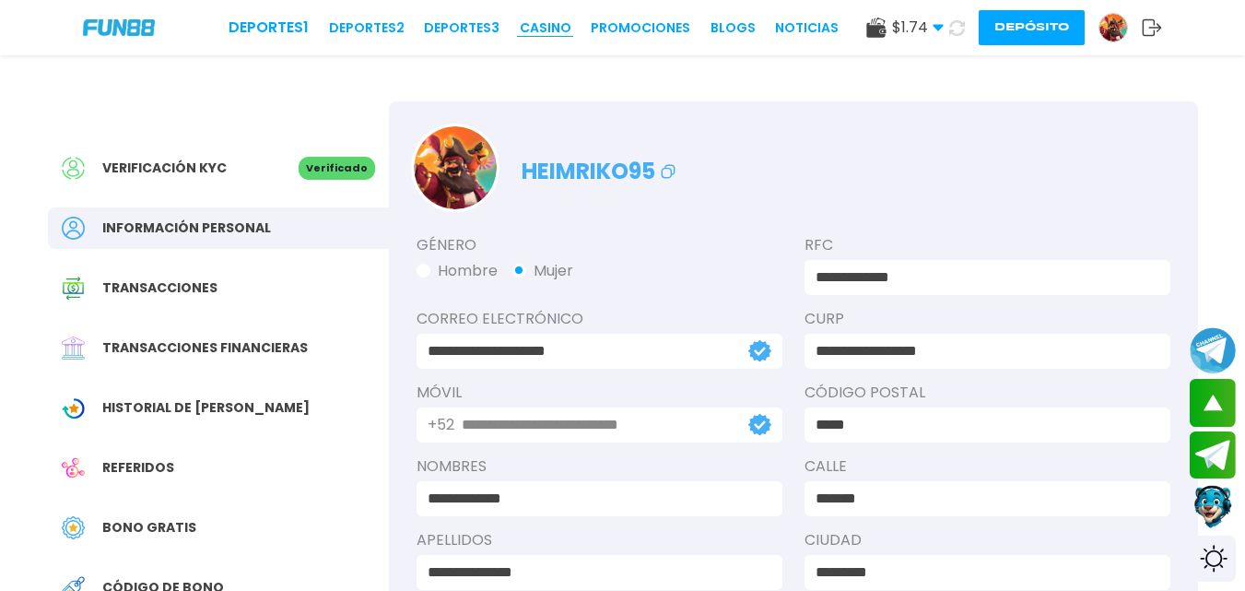
click at [544, 28] on link "CASINO" at bounding box center [546, 27] width 52 height 19
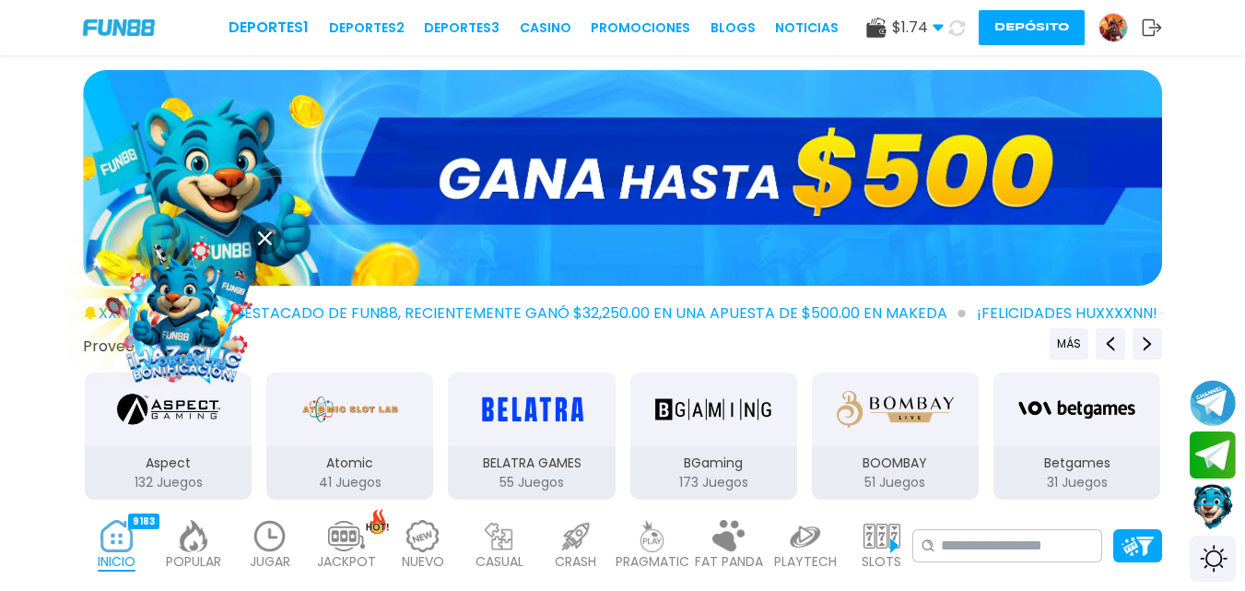
click at [1220, 516] on button "Contact customer service" at bounding box center [1213, 507] width 49 height 50
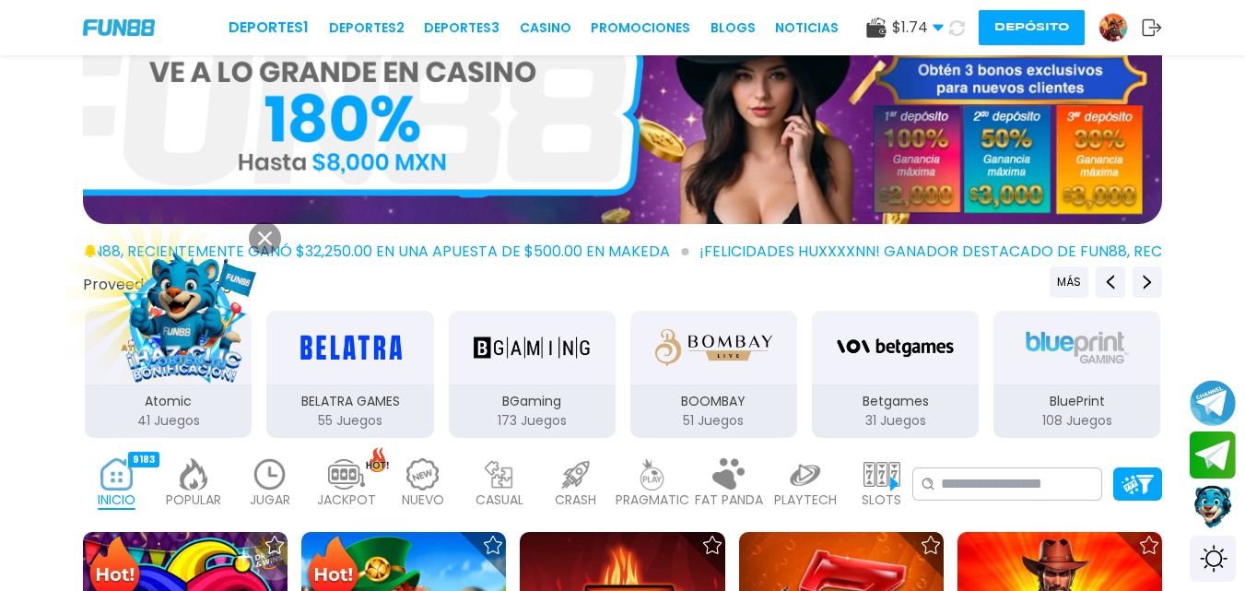
scroll to position [92, 0]
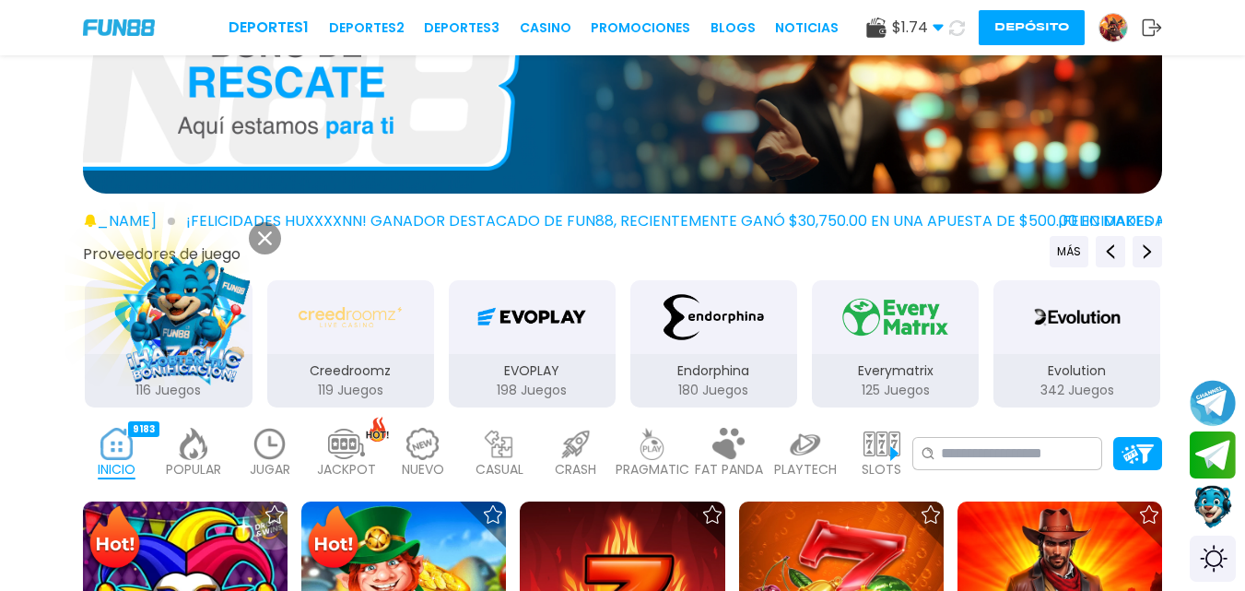
click at [1107, 20] on img at bounding box center [1114, 28] width 28 height 28
